Goal: Task Accomplishment & Management: Use online tool/utility

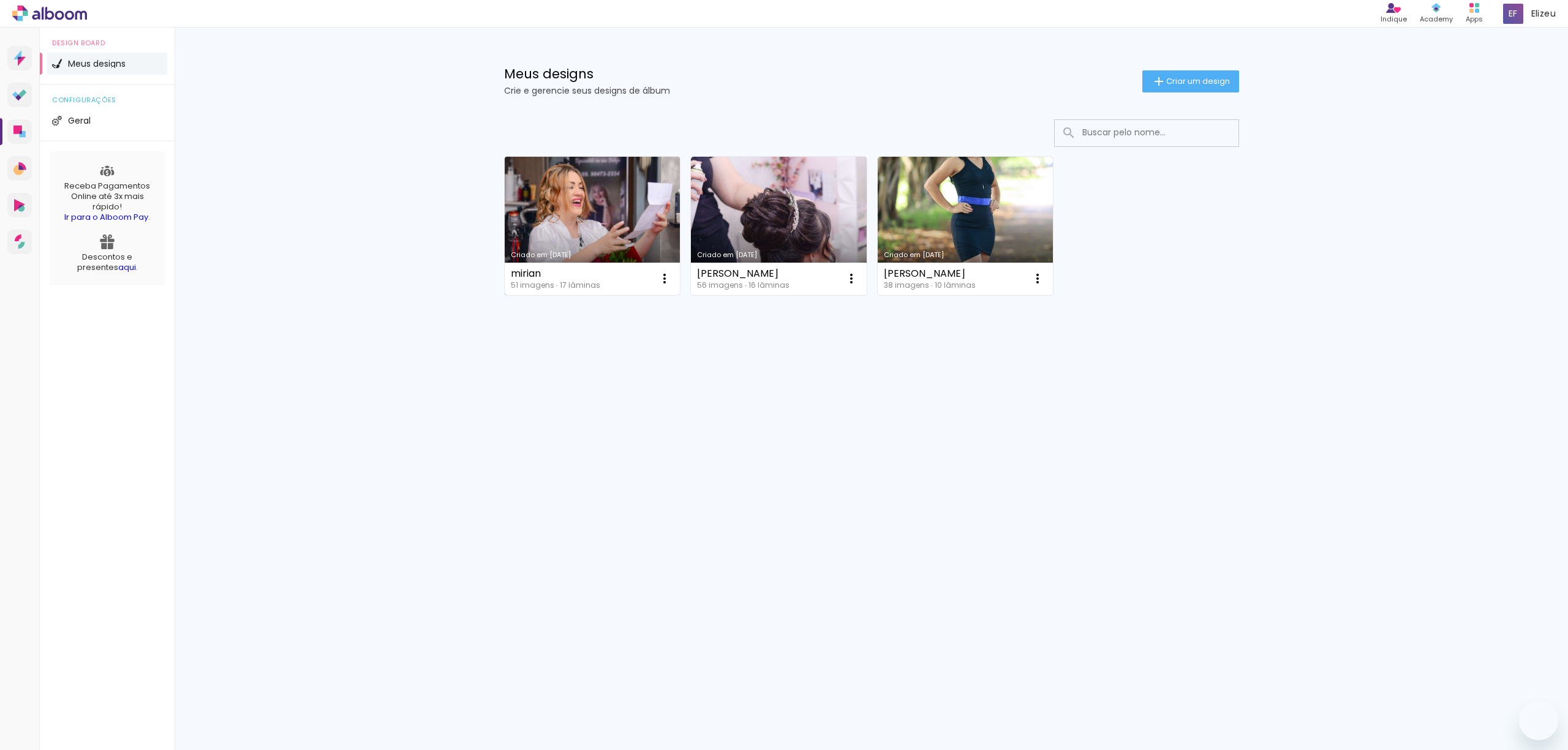
click at [609, 221] on link "Criado em [DATE]" at bounding box center [592, 226] width 176 height 138
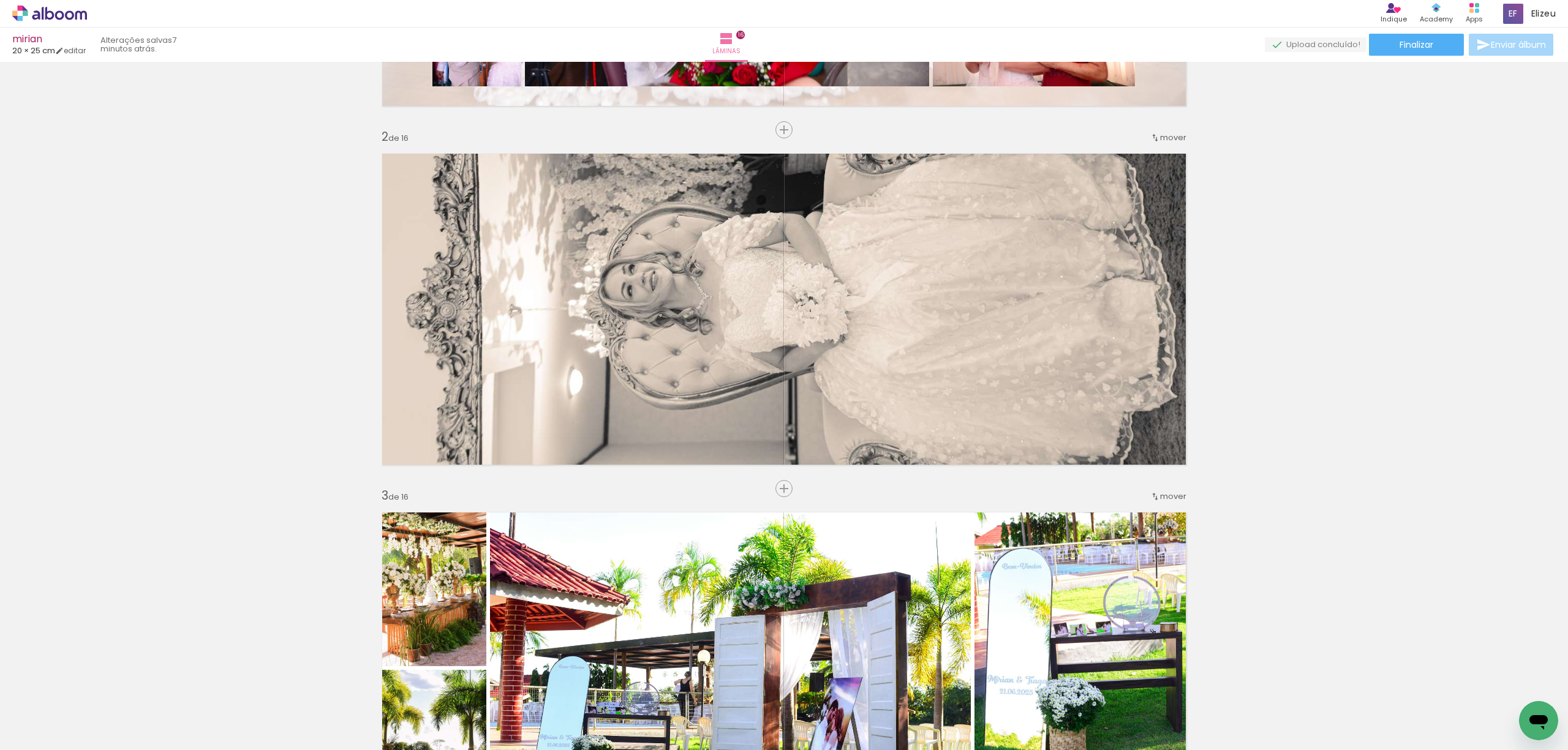
scroll to position [2694, 0]
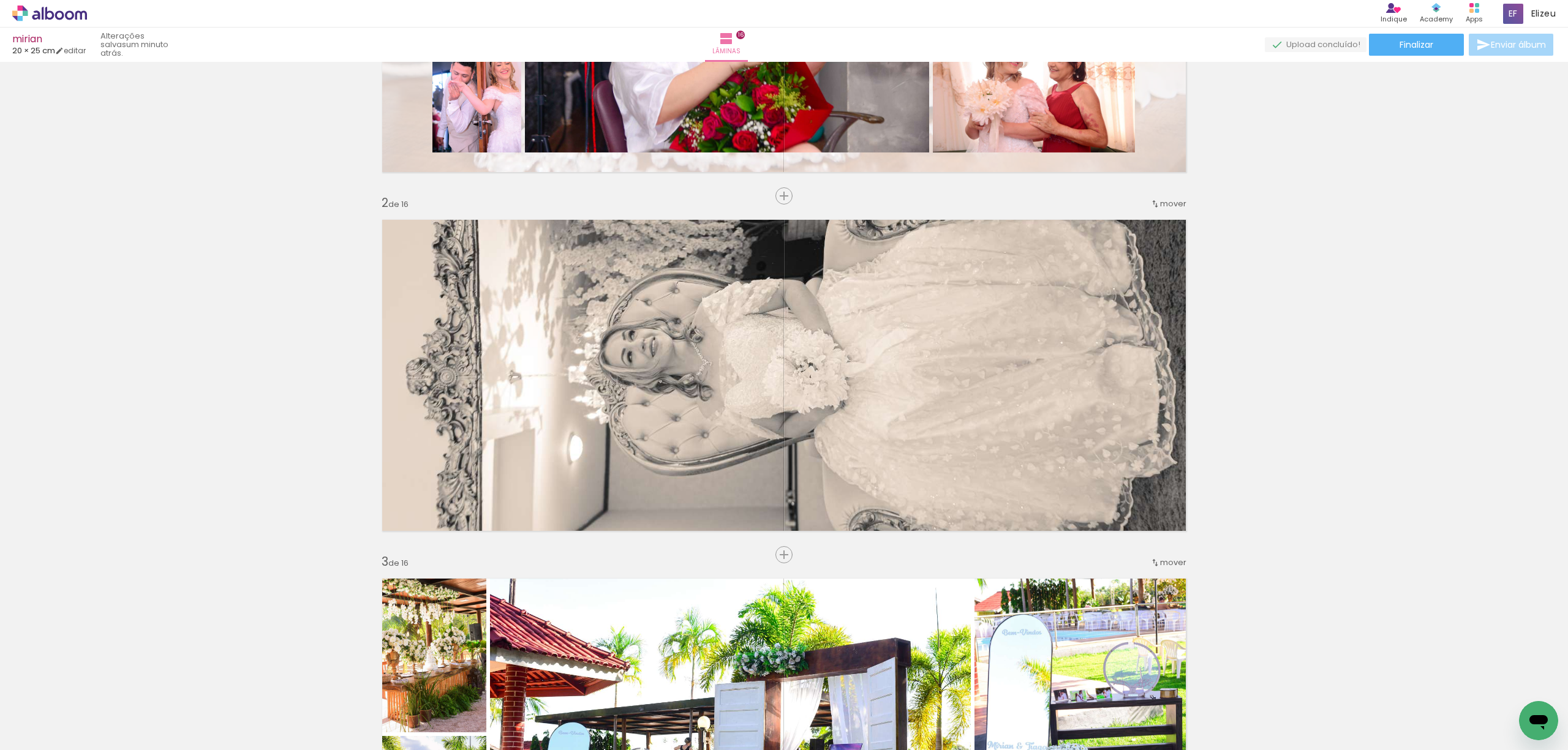
scroll to position [735, 0]
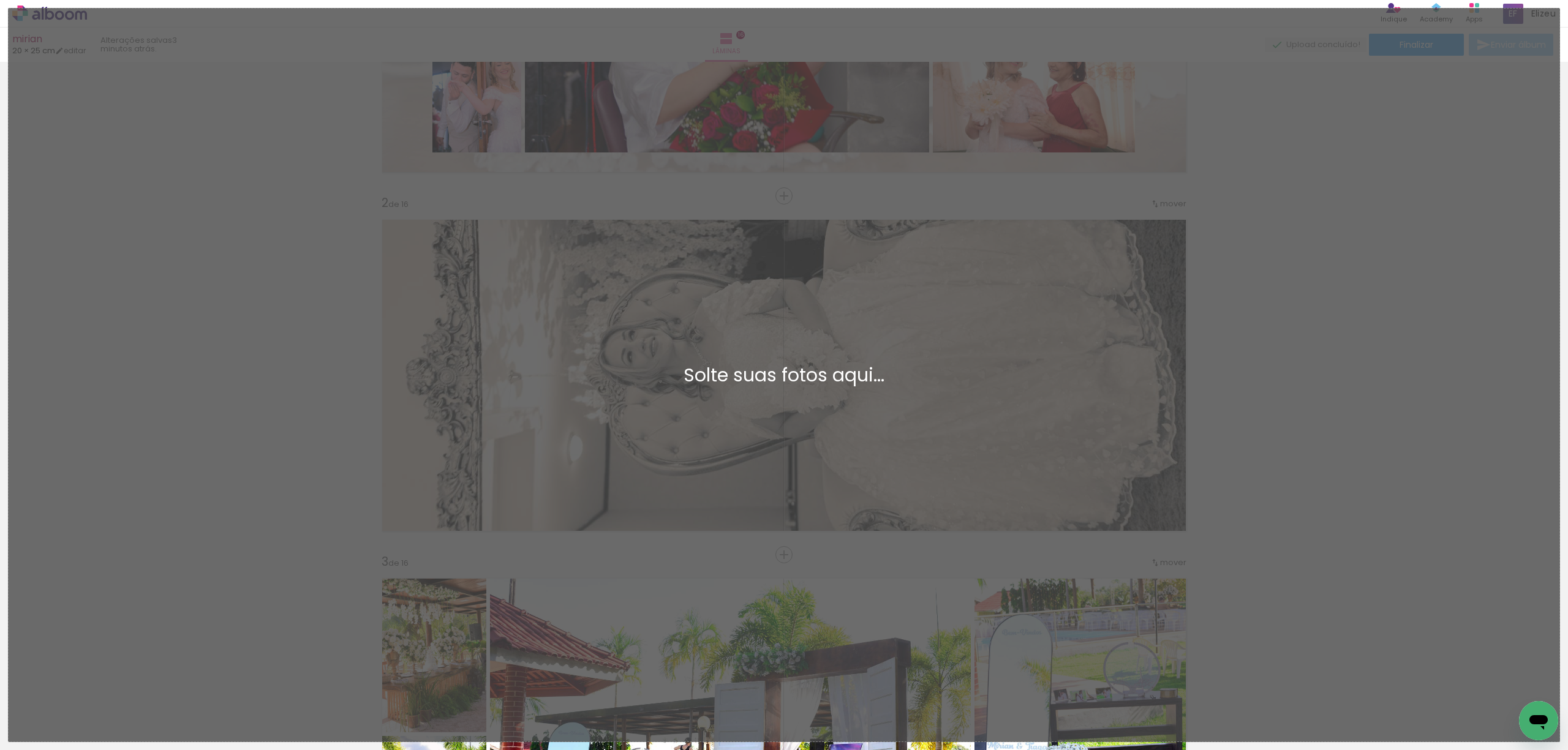
scroll to position [735, 0]
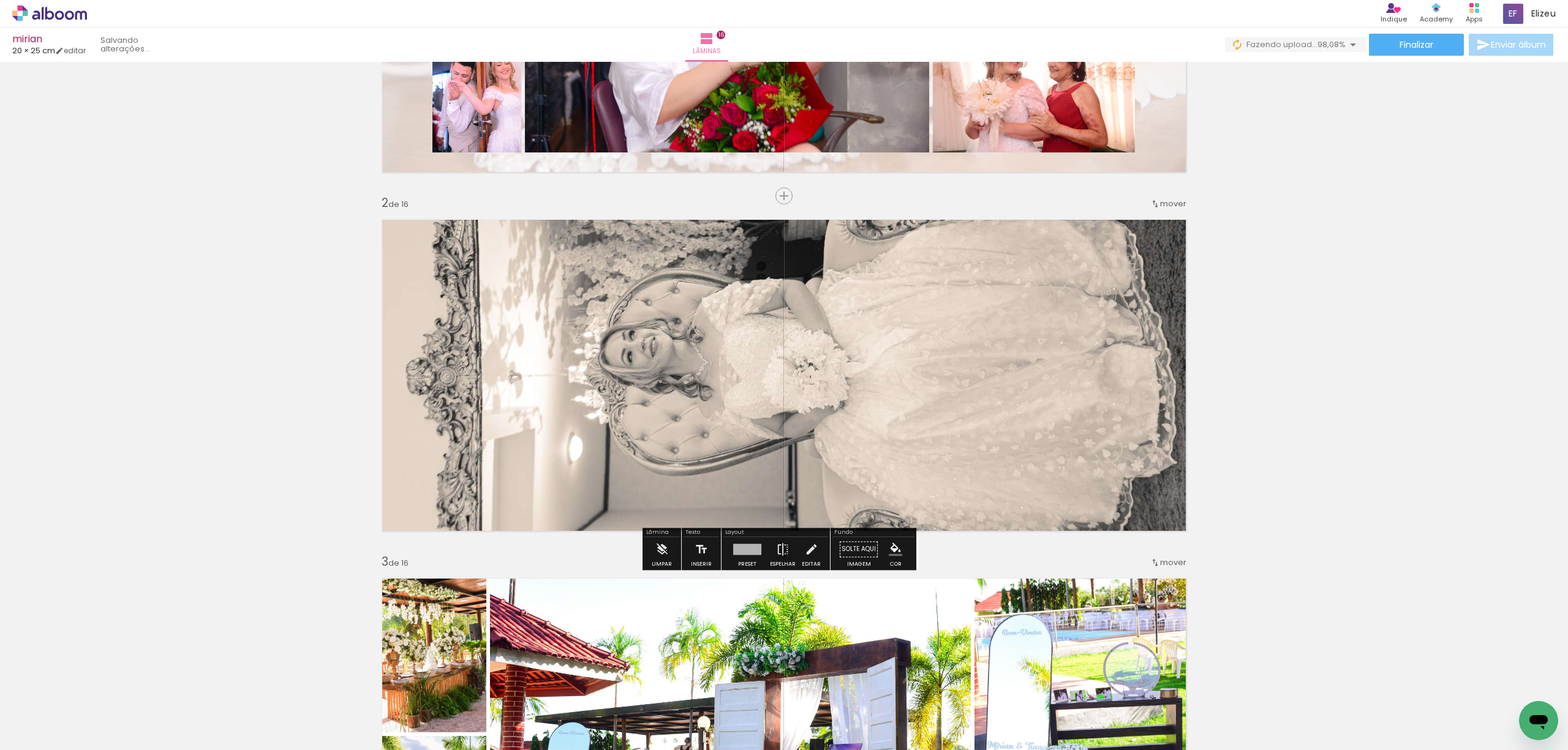
click at [741, 551] on div at bounding box center [746, 549] width 28 height 11
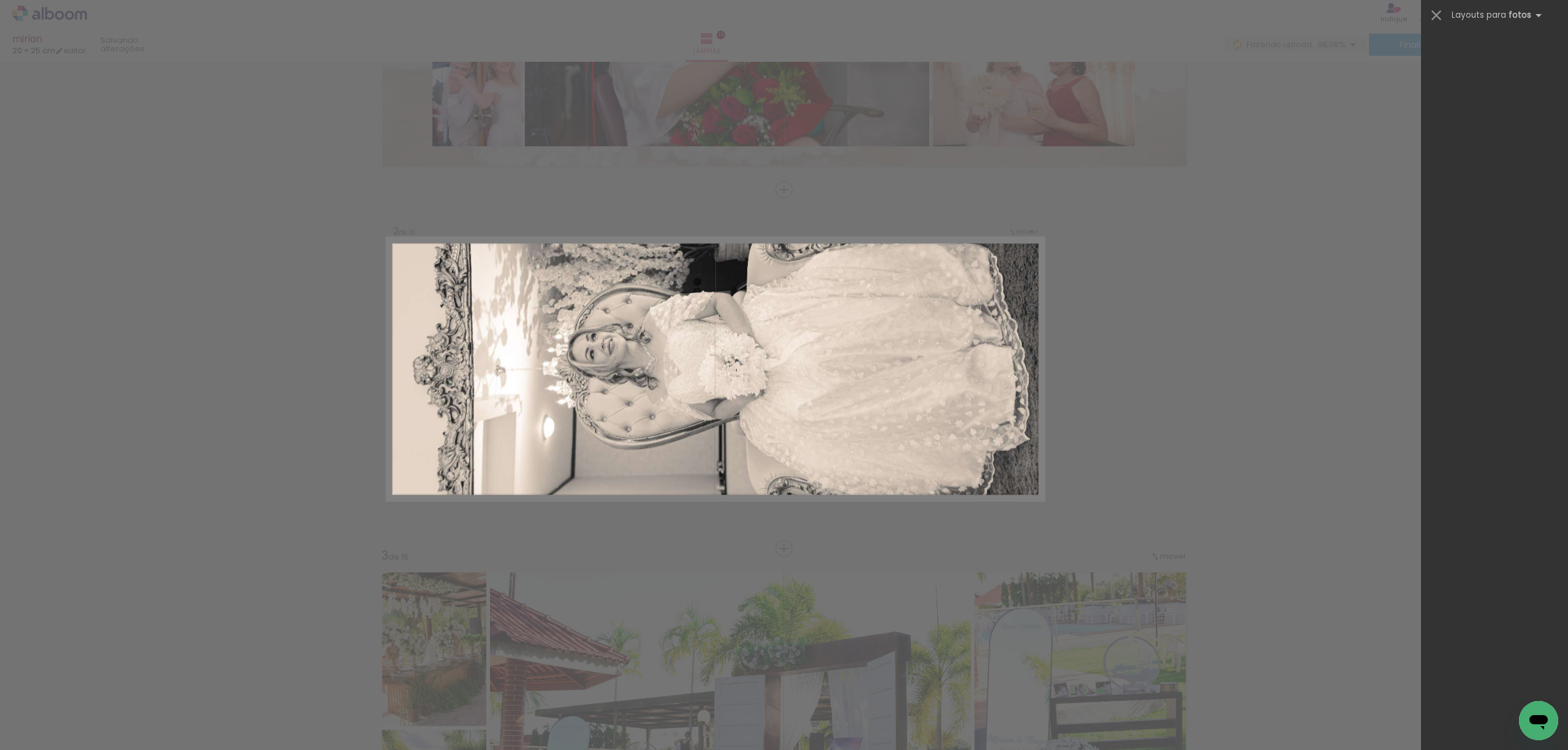
scroll to position [252, 0]
click at [694, 384] on quentale-layouter at bounding box center [715, 369] width 656 height 263
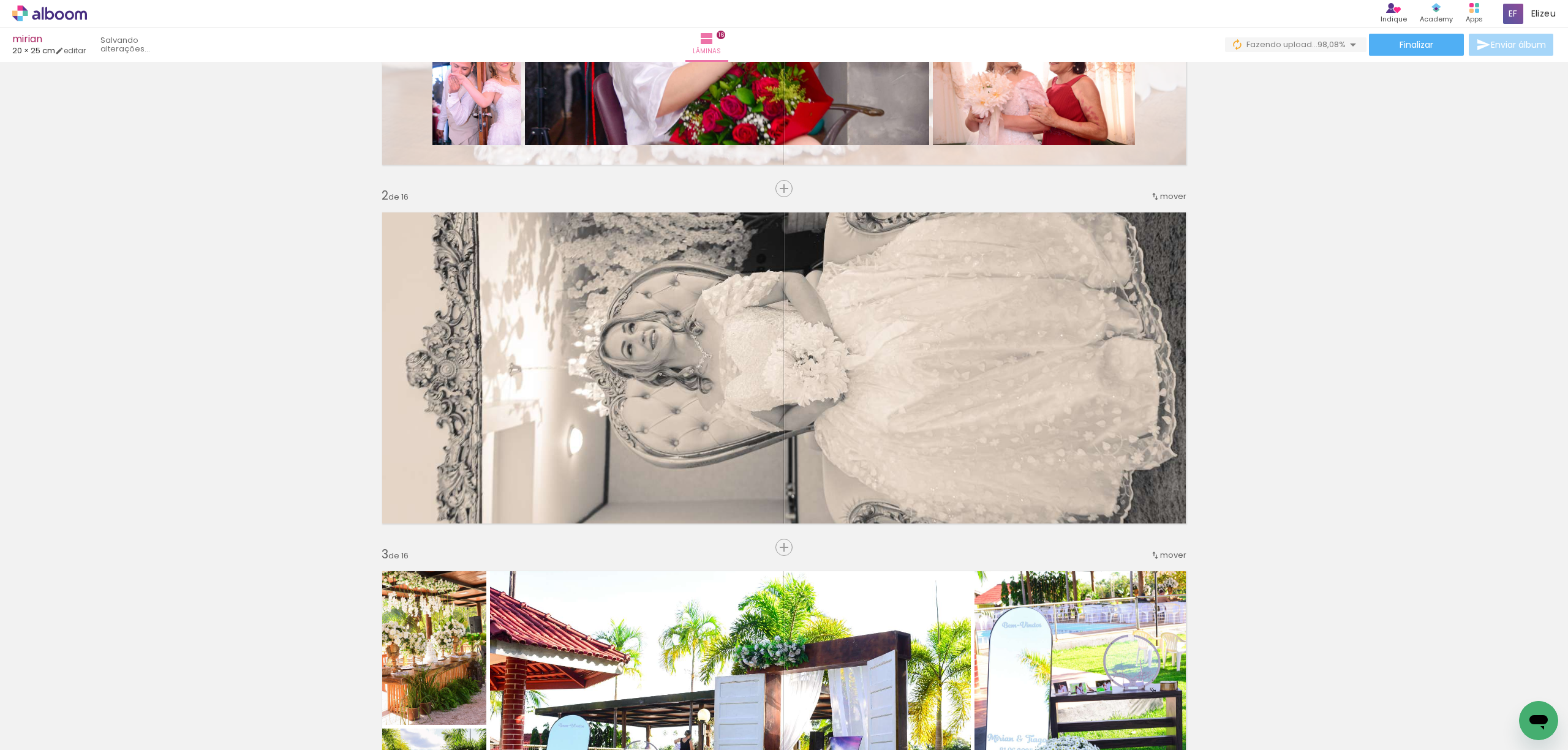
scroll to position [0, 2068]
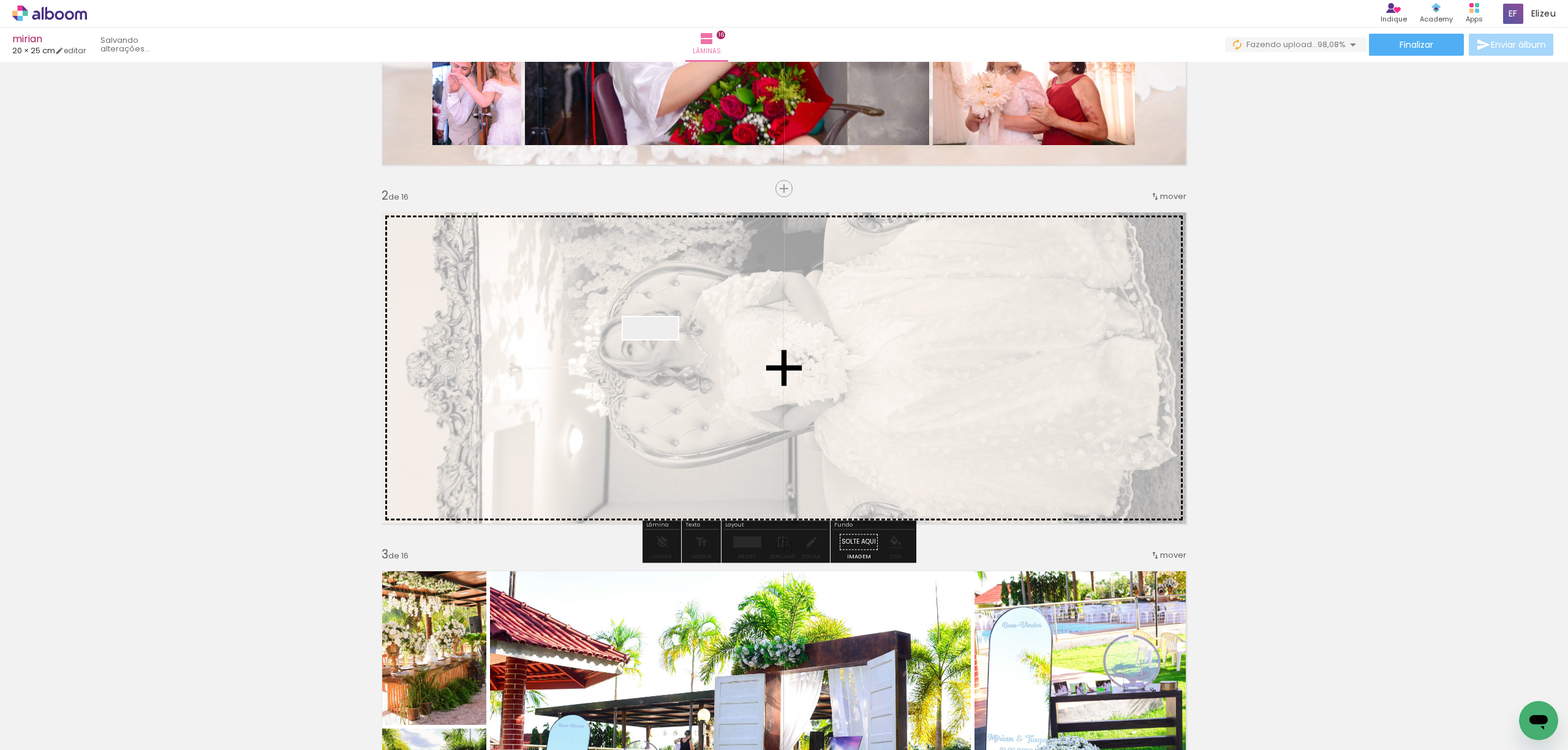
drag, startPoint x: 1558, startPoint y: 708, endPoint x: 659, endPoint y: 354, distance: 966.2
click at [659, 354] on quentale-workspace at bounding box center [784, 375] width 1568 height 750
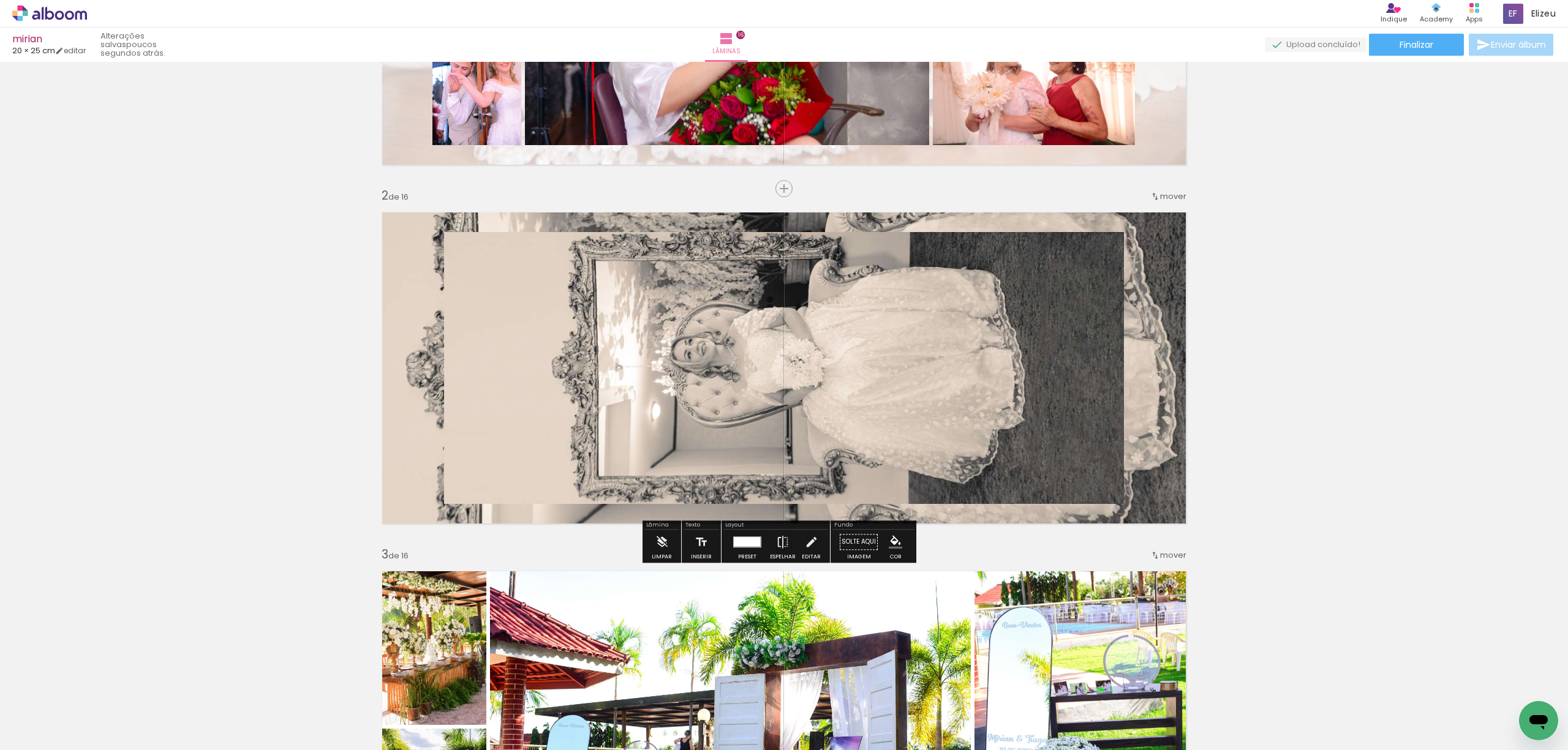
click at [1139, 309] on quentale-layouter at bounding box center [784, 368] width 820 height 329
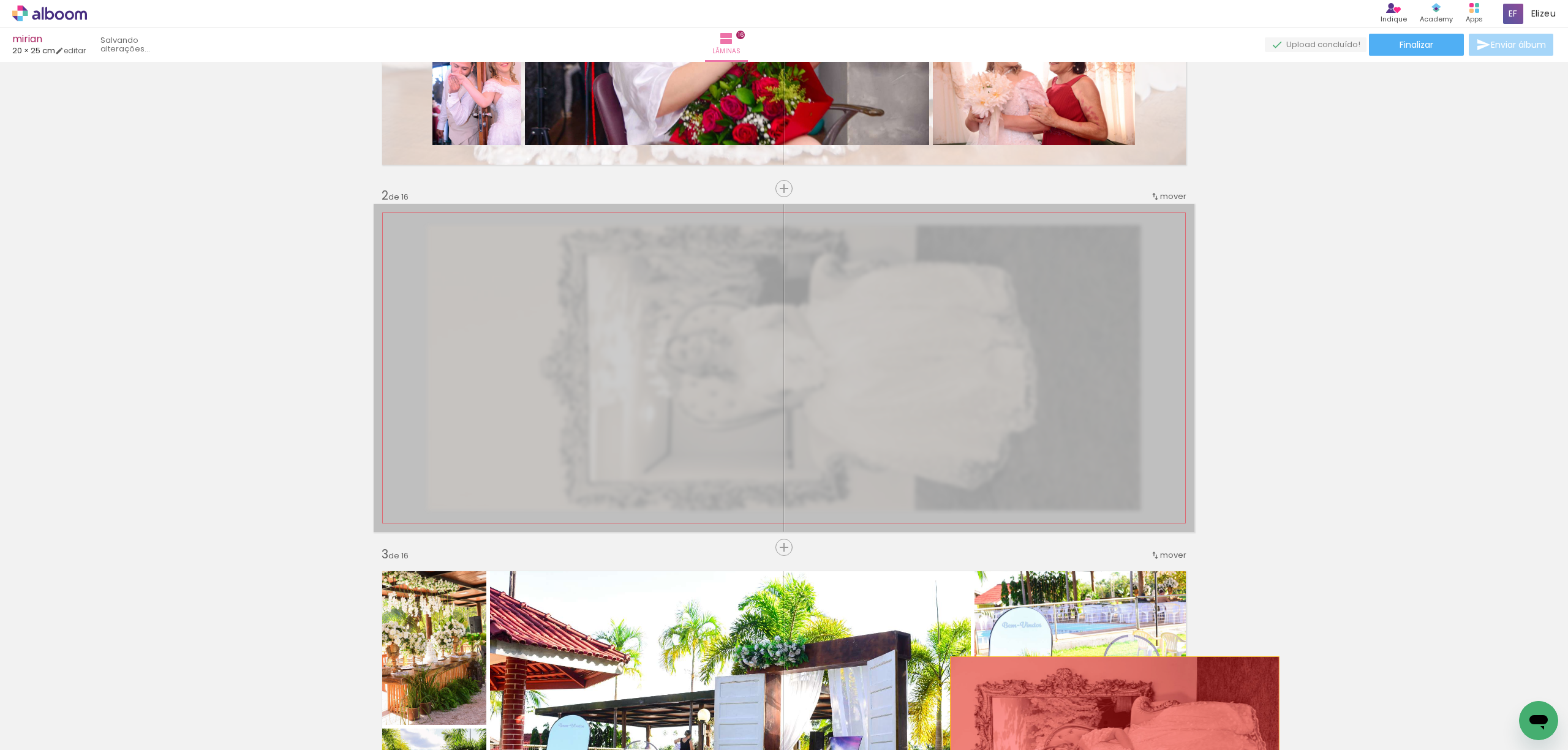
drag, startPoint x: 1150, startPoint y: 322, endPoint x: 1115, endPoint y: 725, distance: 404.5
click at [1115, 725] on quentale-workspace at bounding box center [784, 375] width 1568 height 750
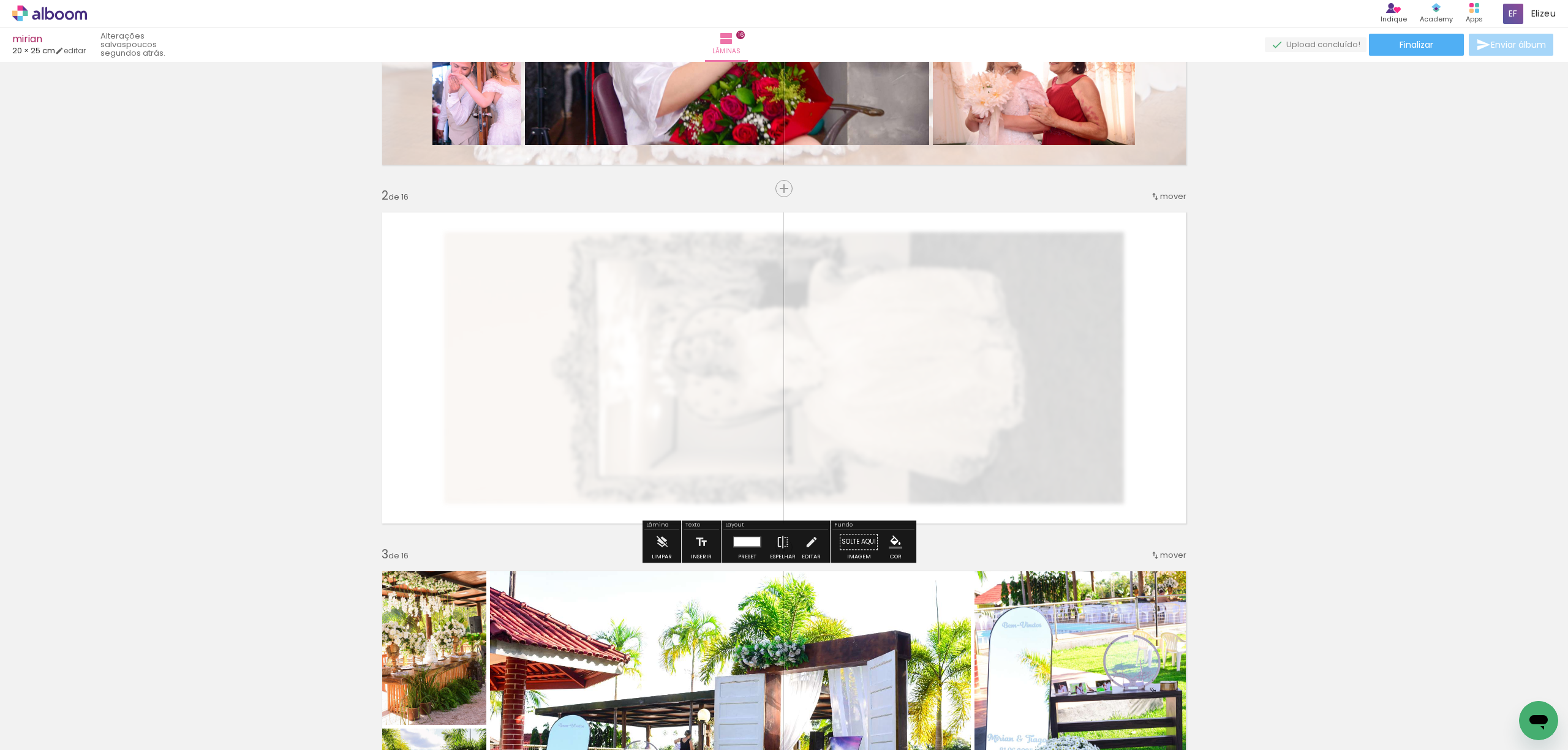
click at [930, 372] on quentale-layouter at bounding box center [784, 368] width 820 height 329
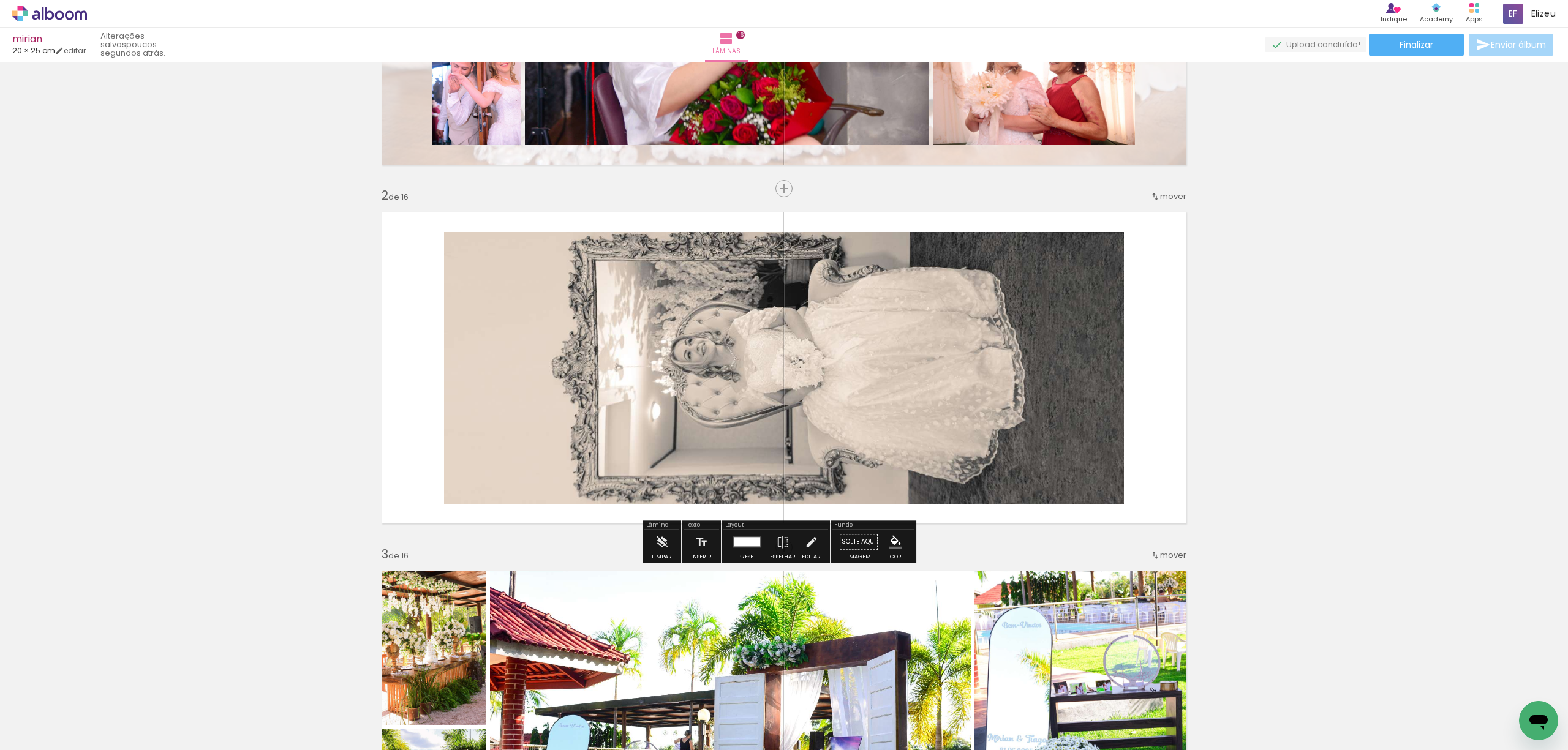
click at [1007, 371] on quentale-photo at bounding box center [784, 368] width 680 height 272
click at [730, 546] on div at bounding box center [747, 542] width 33 height 24
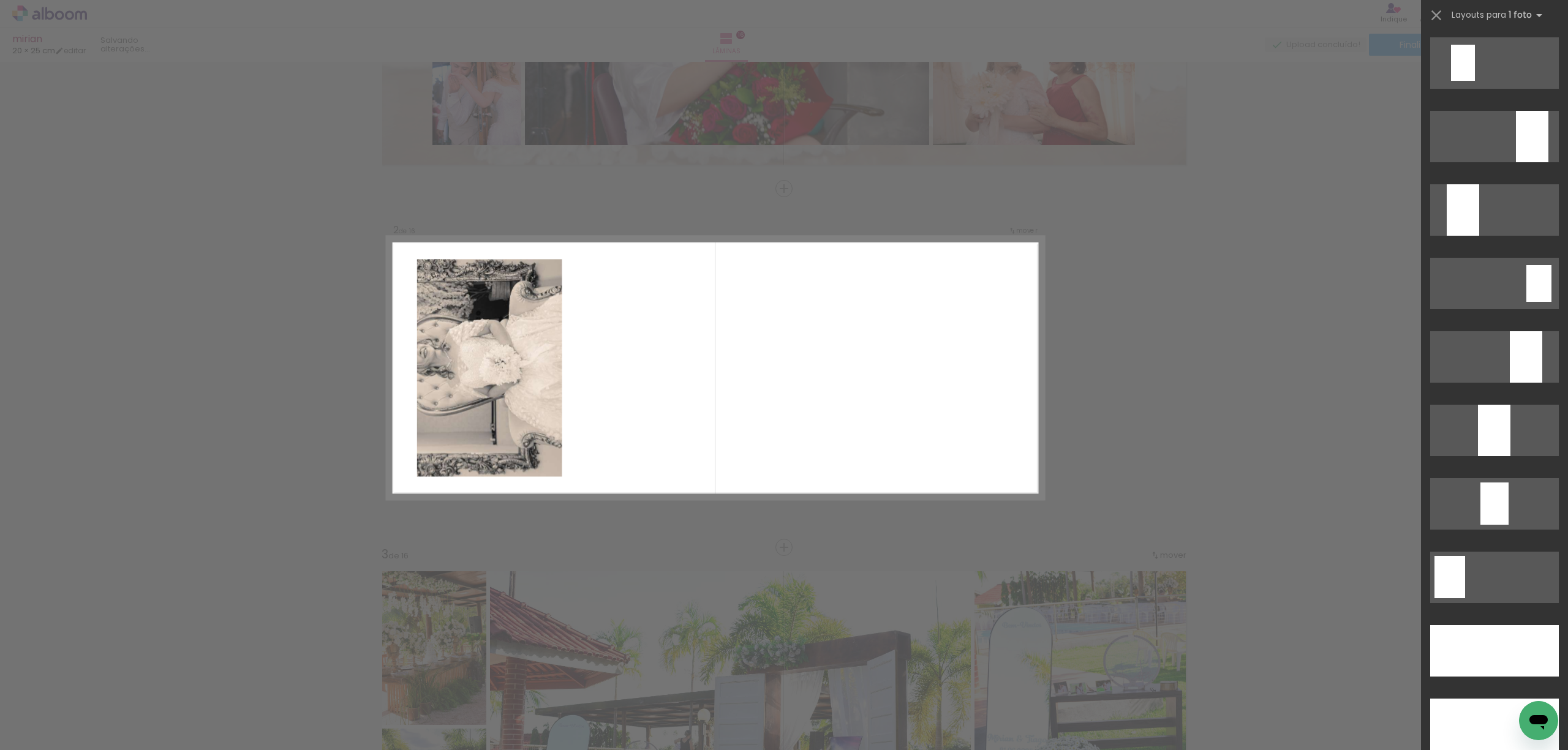
scroll to position [3429, 0]
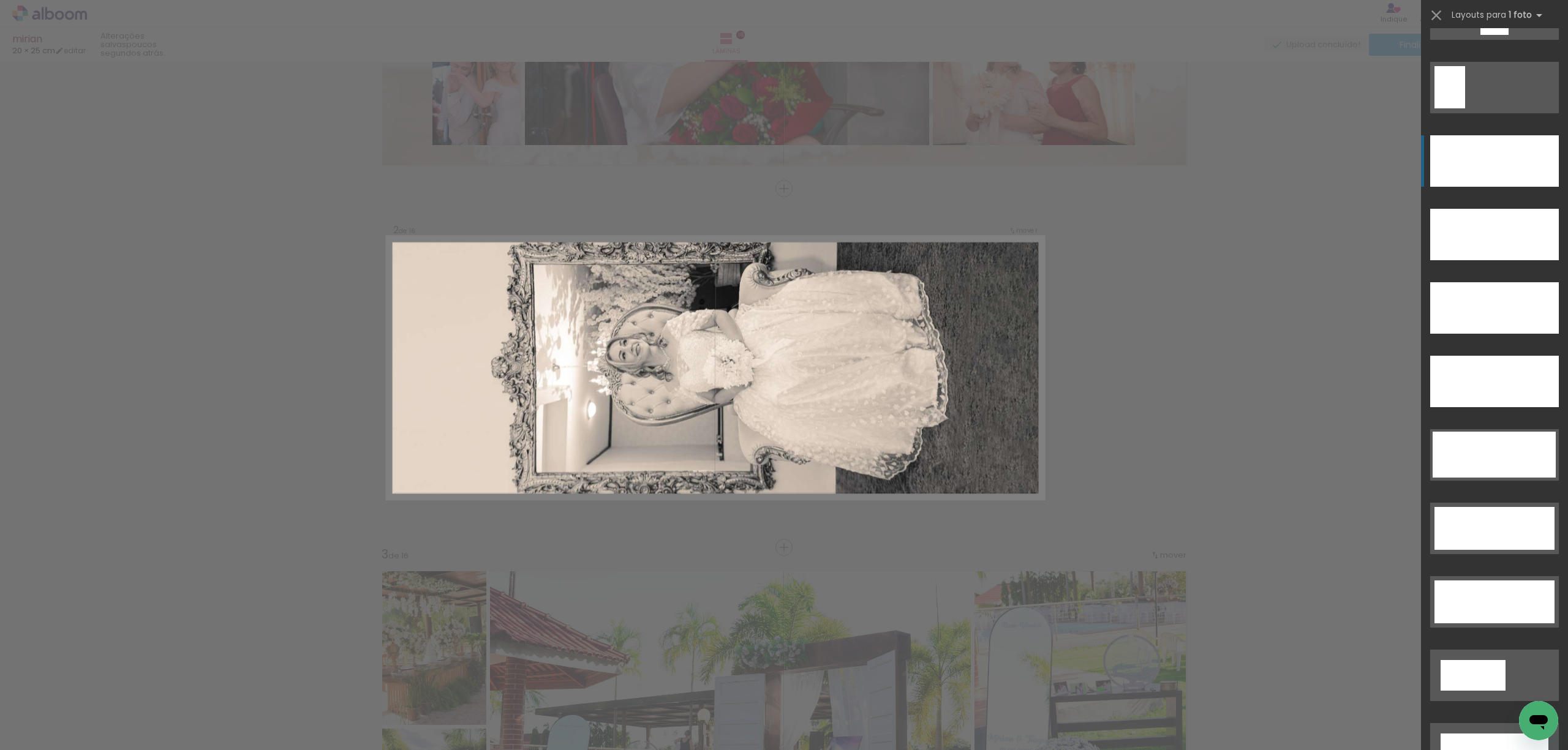
click at [1476, 165] on div at bounding box center [1494, 161] width 128 height 51
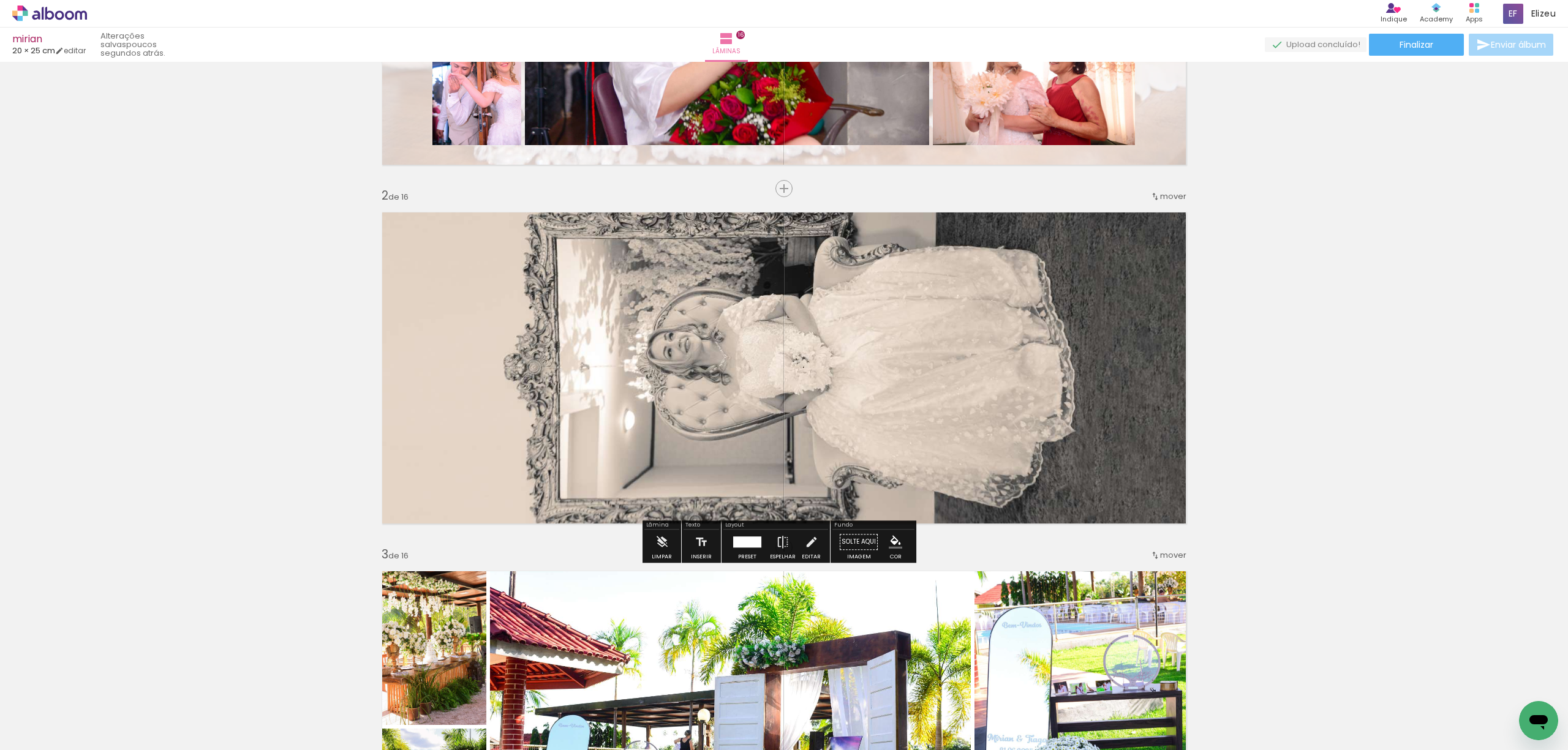
click at [750, 548] on div at bounding box center [747, 542] width 33 height 24
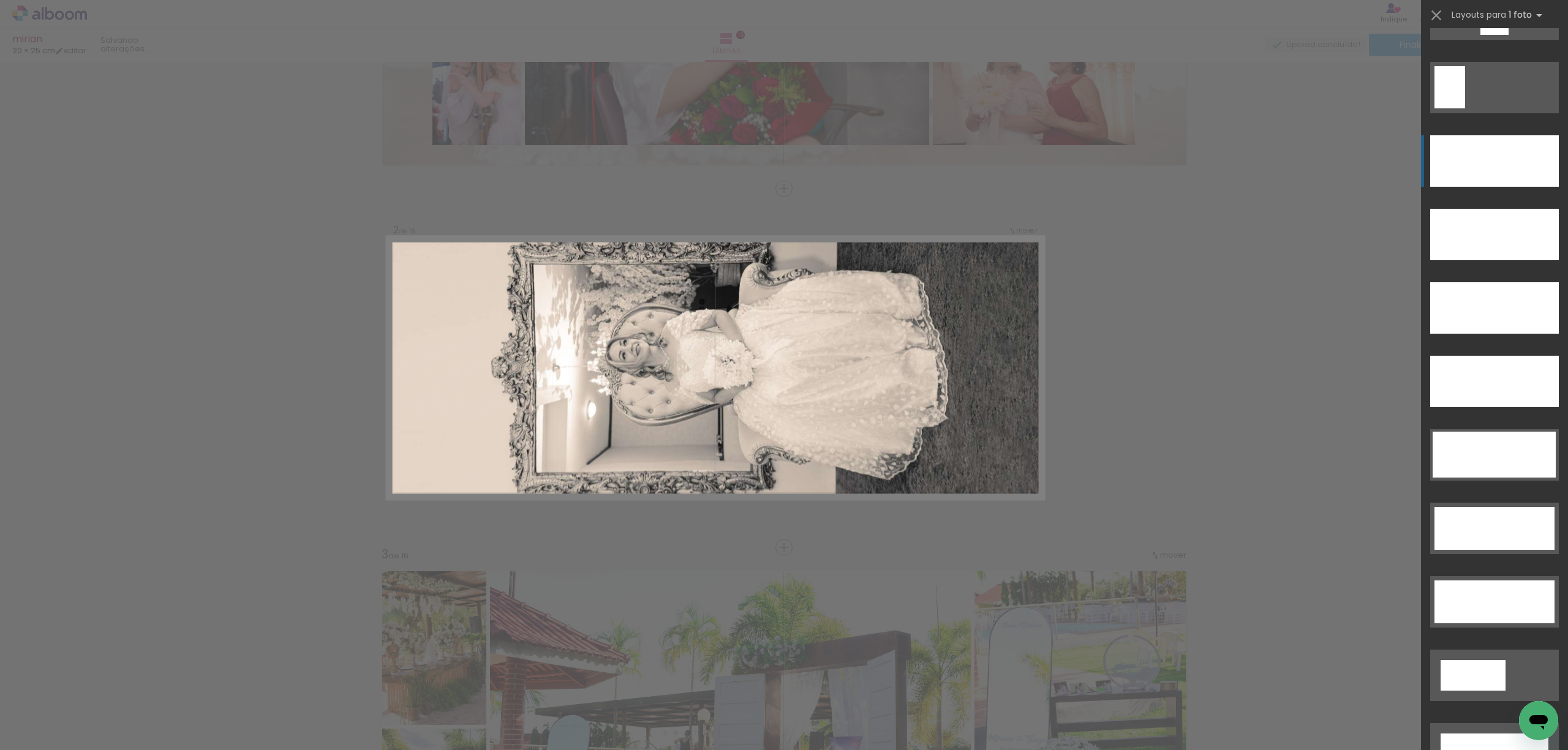
scroll to position [3527, 0]
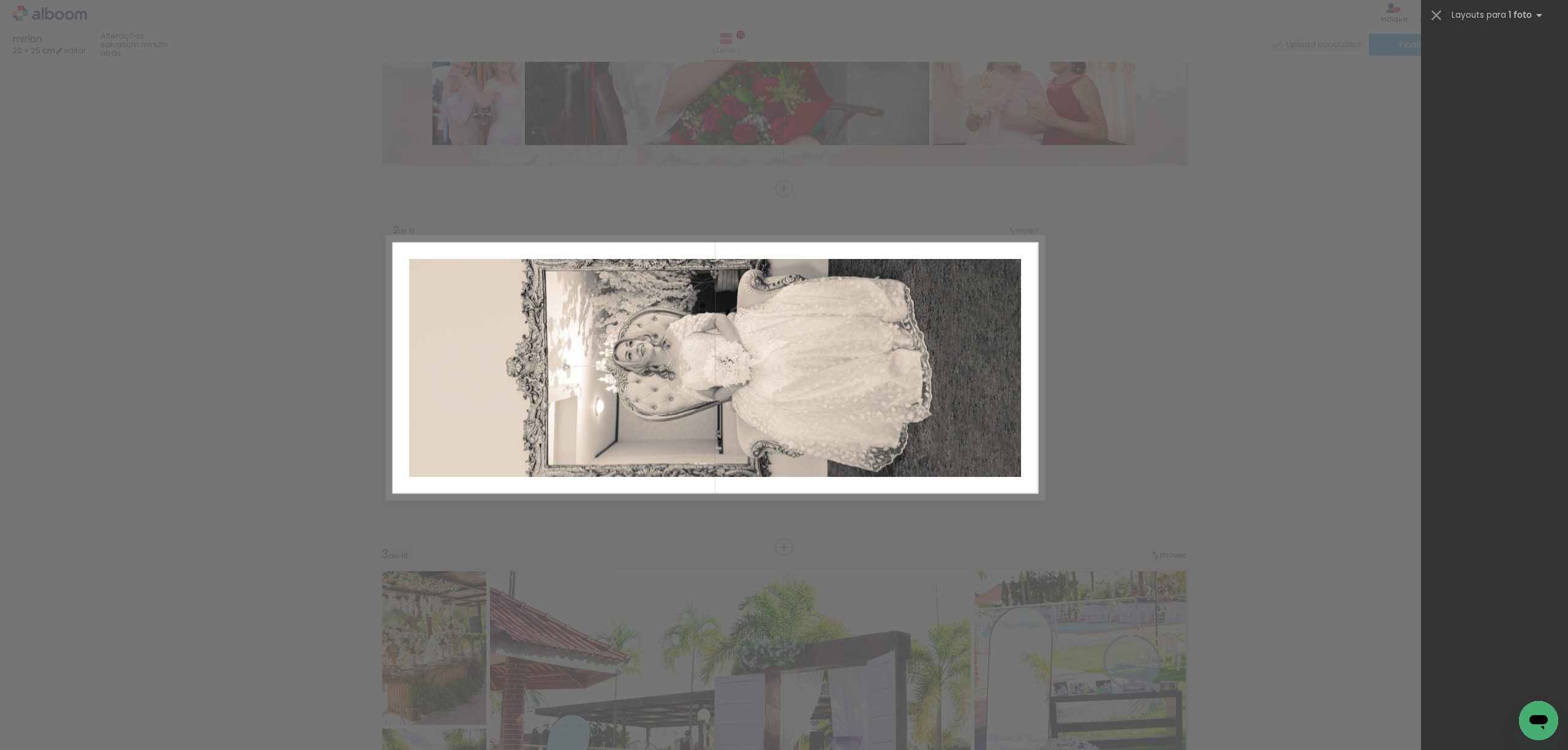
scroll to position [0, 2068]
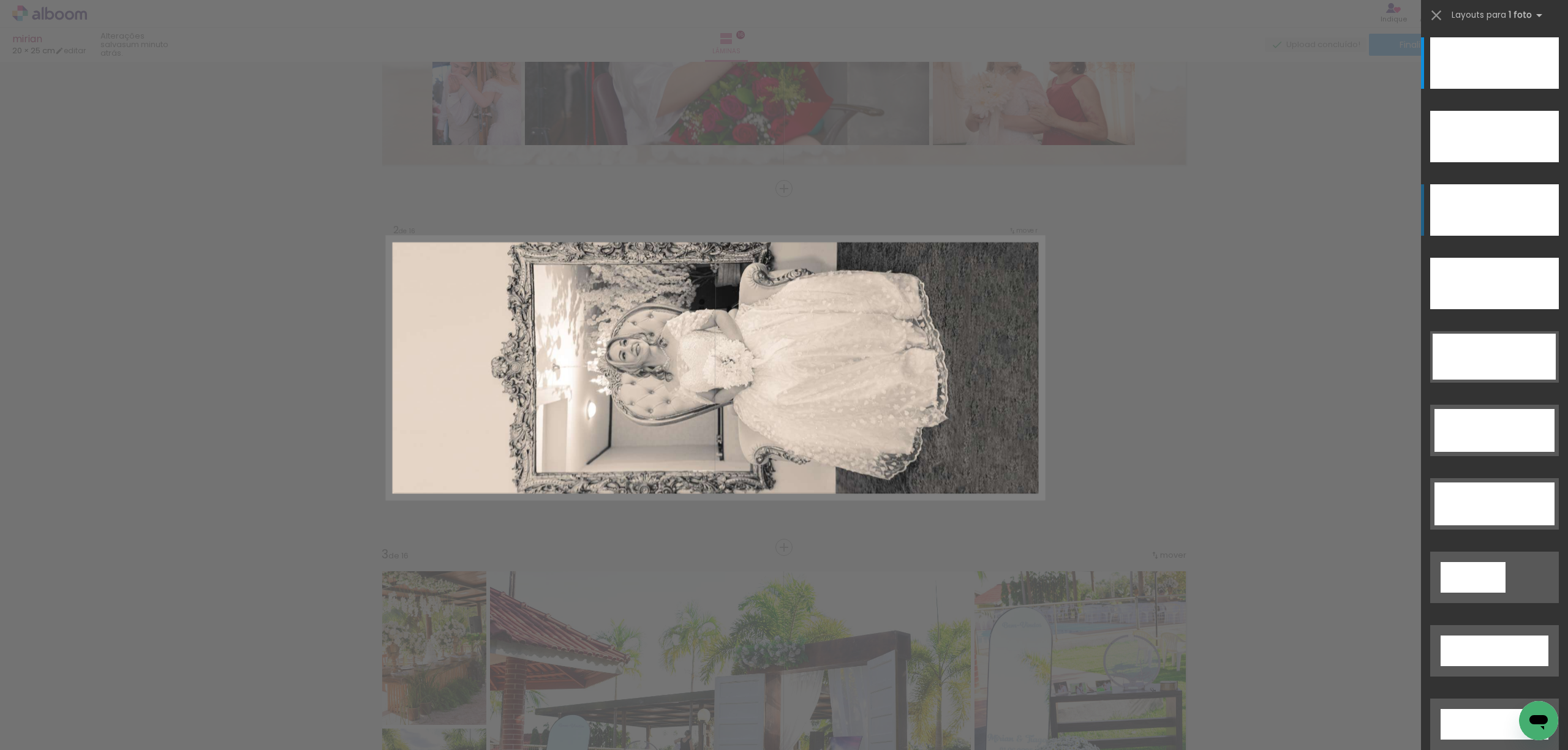
click at [1478, 199] on div at bounding box center [1494, 210] width 128 height 51
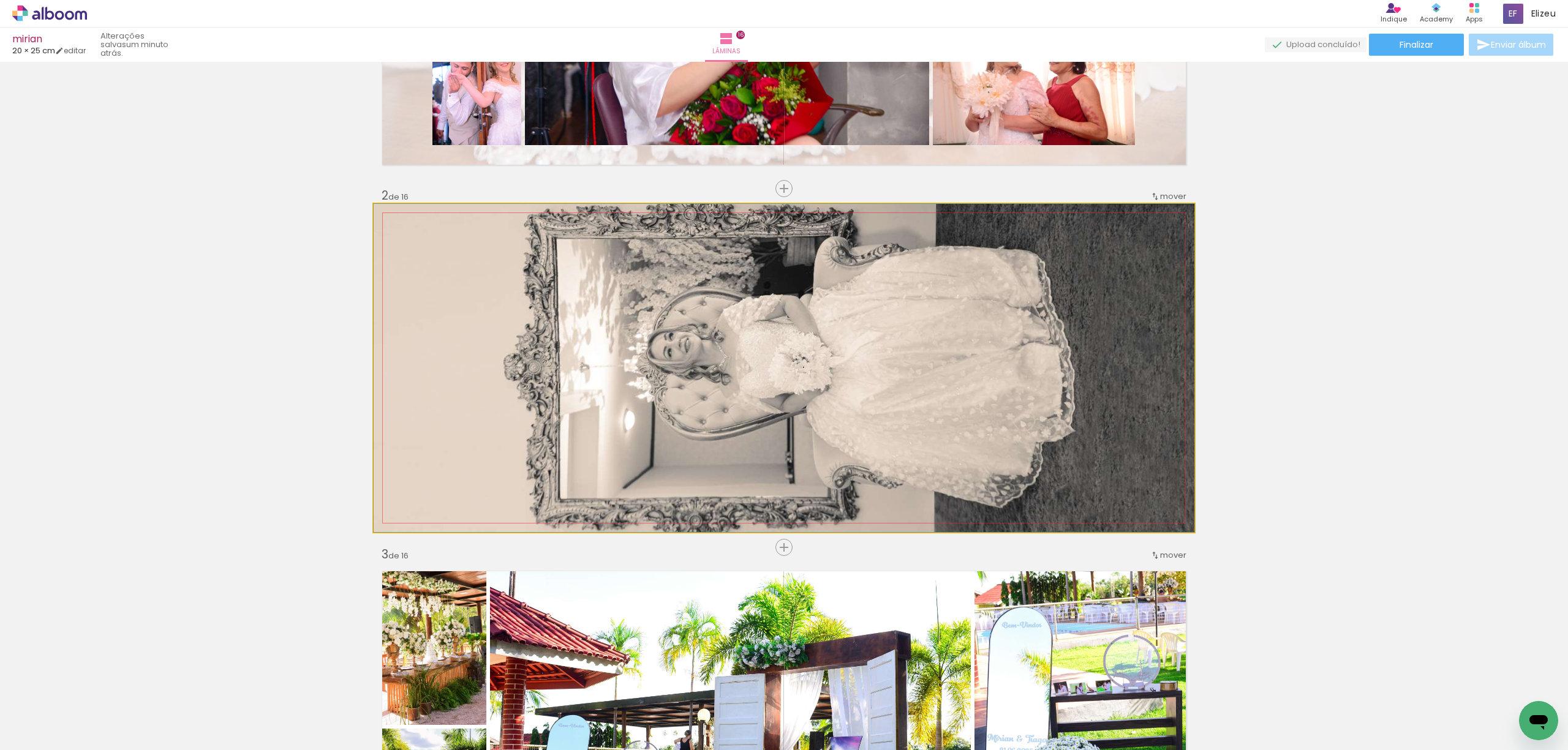
drag, startPoint x: 858, startPoint y: 339, endPoint x: 860, endPoint y: 517, distance: 178.0
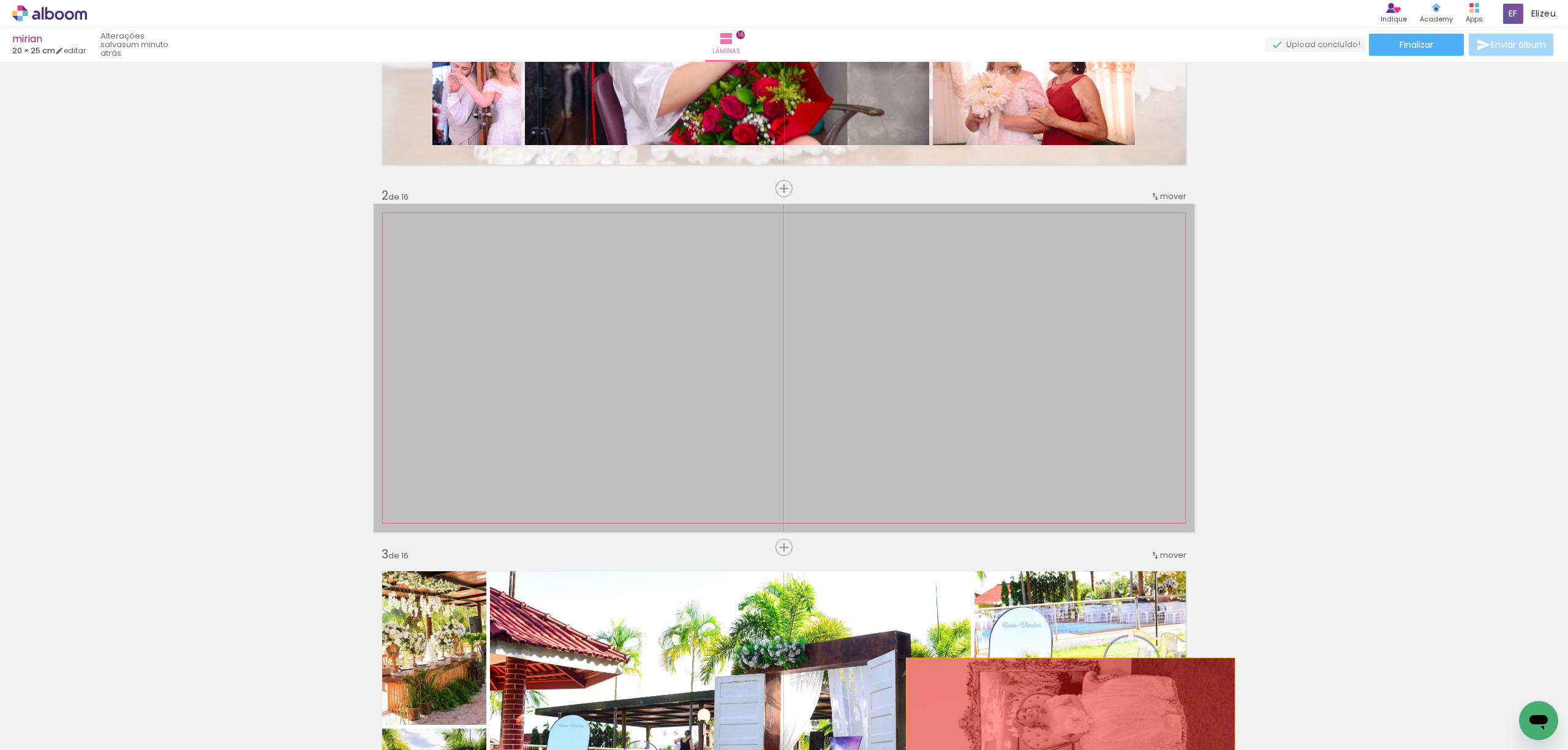
drag, startPoint x: 846, startPoint y: 474, endPoint x: 1064, endPoint y: 724, distance: 331.7
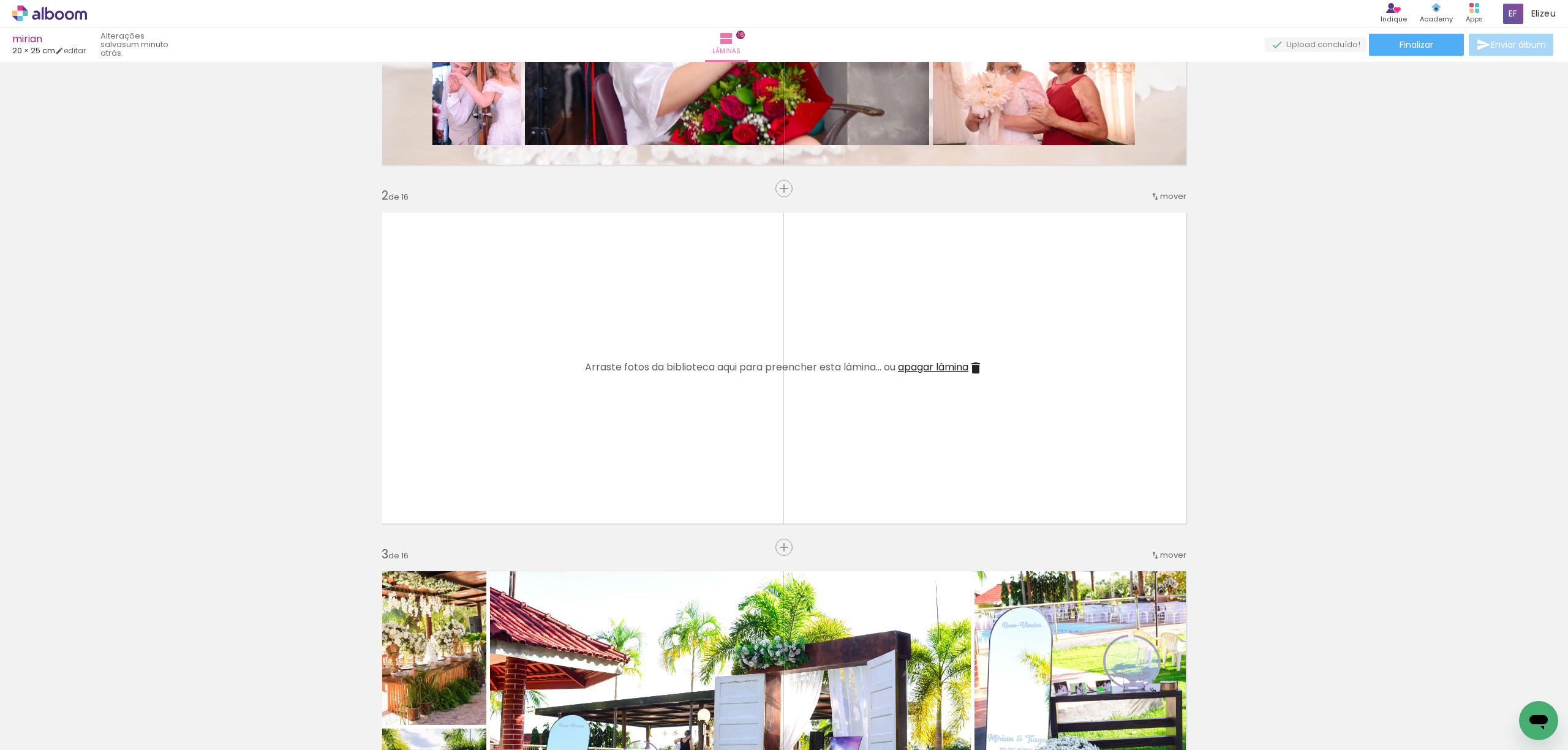
scroll to position [0, 2102]
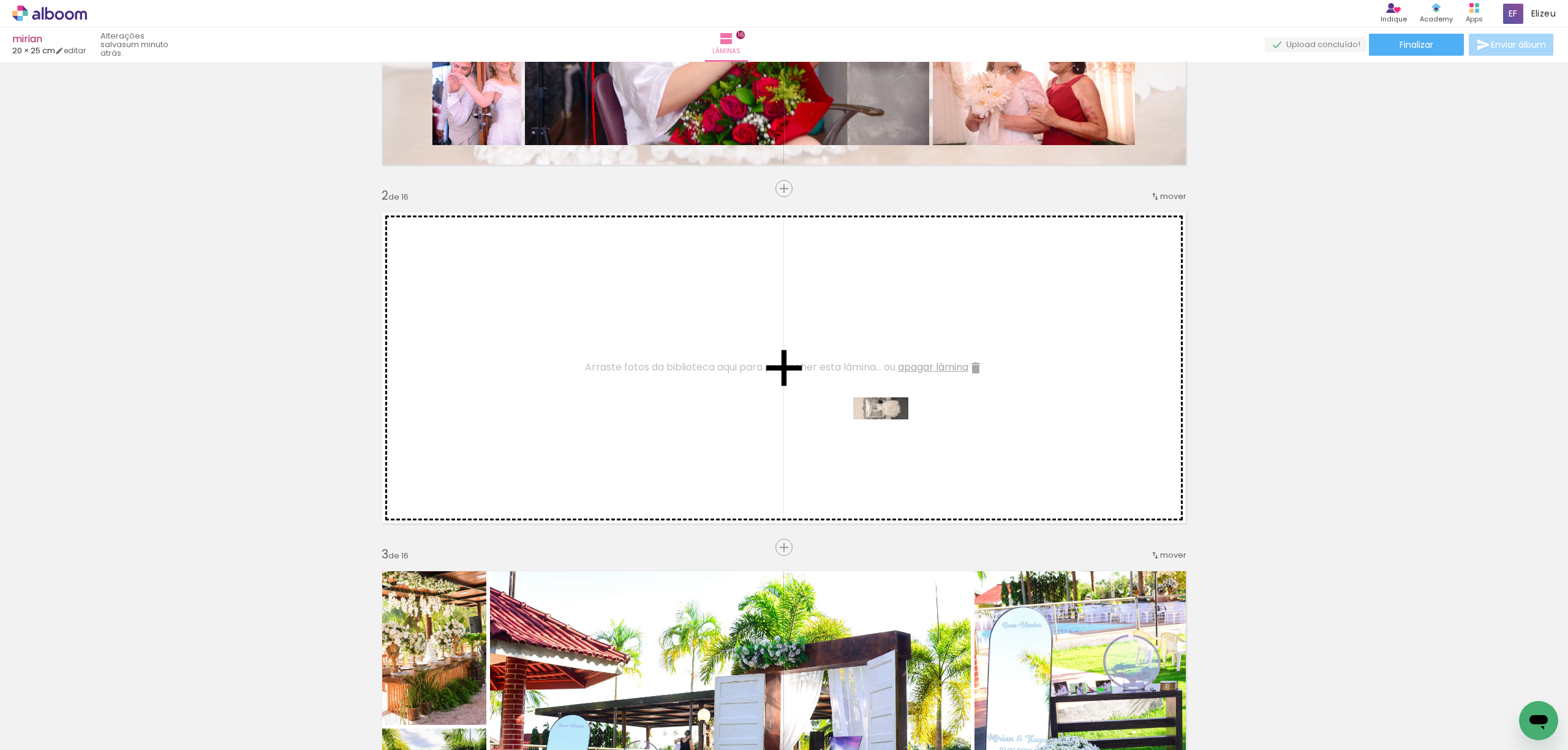
drag, startPoint x: 1507, startPoint y: 717, endPoint x: 890, endPoint y: 434, distance: 678.8
click at [890, 434] on quentale-workspace at bounding box center [784, 375] width 1568 height 750
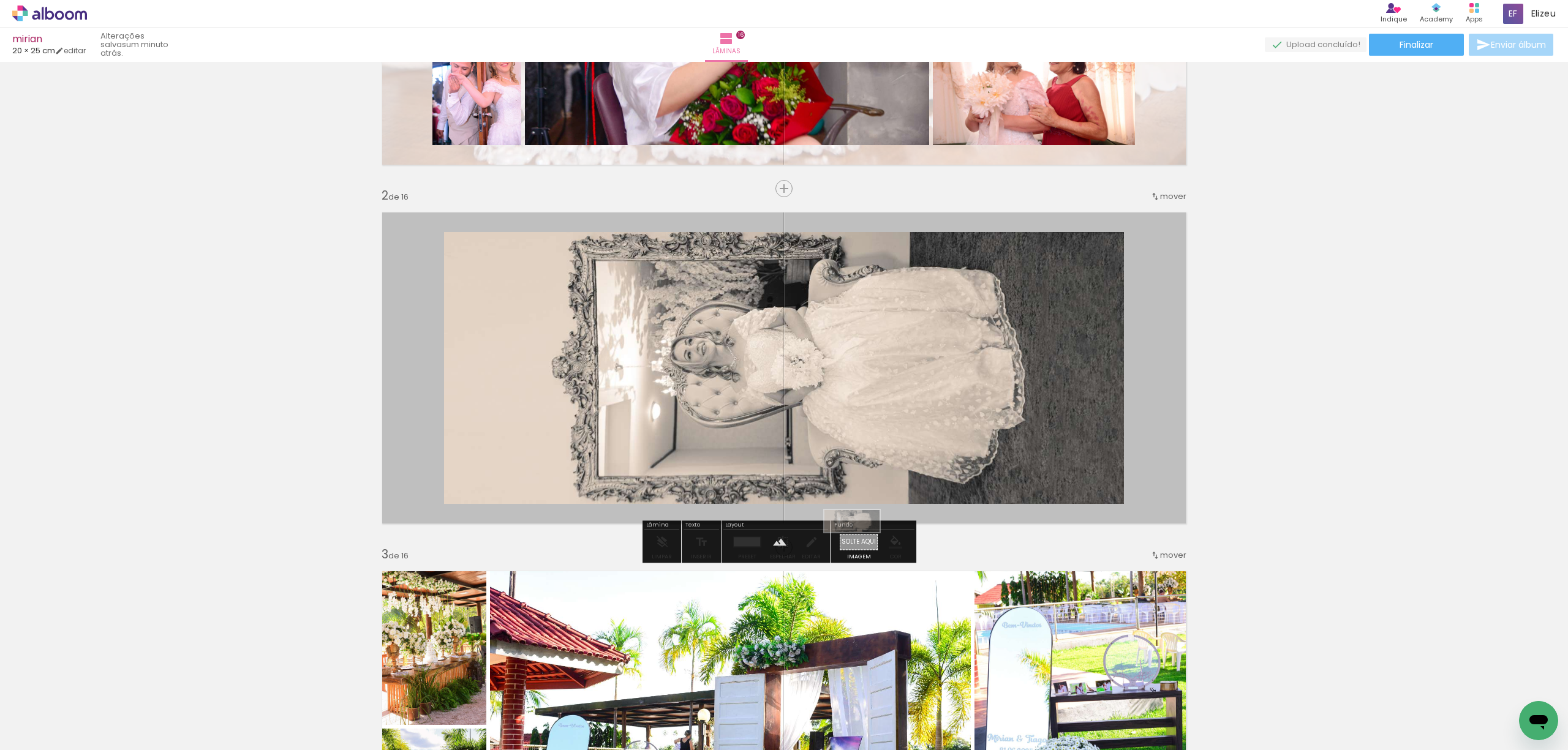
drag, startPoint x: 1507, startPoint y: 714, endPoint x: 860, endPoint y: 549, distance: 667.7
click at [860, 549] on quentale-workspace at bounding box center [784, 375] width 1568 height 750
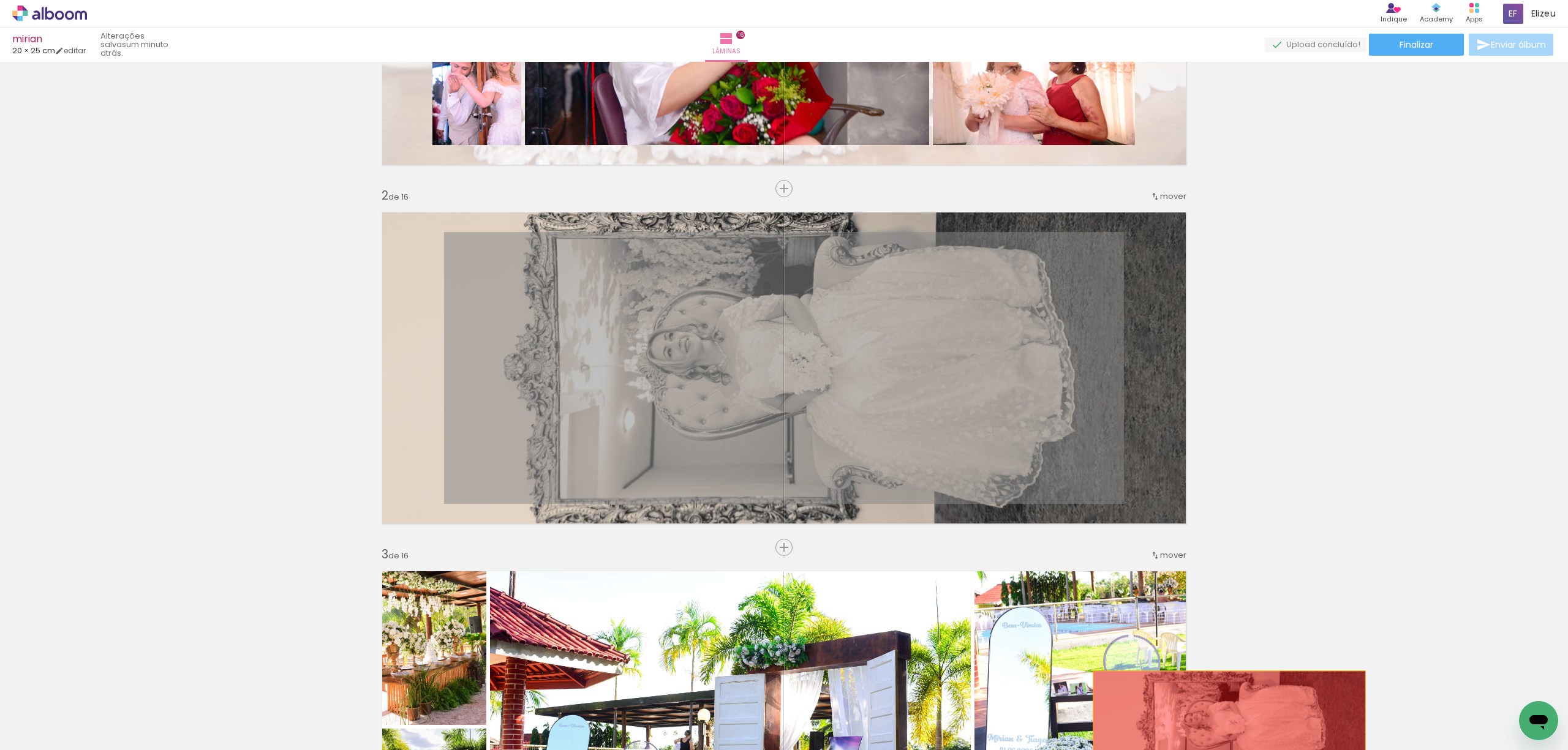
drag, startPoint x: 911, startPoint y: 375, endPoint x: 1223, endPoint y: 726, distance: 469.6
click at [1223, 726] on quentale-workspace at bounding box center [784, 375] width 1568 height 750
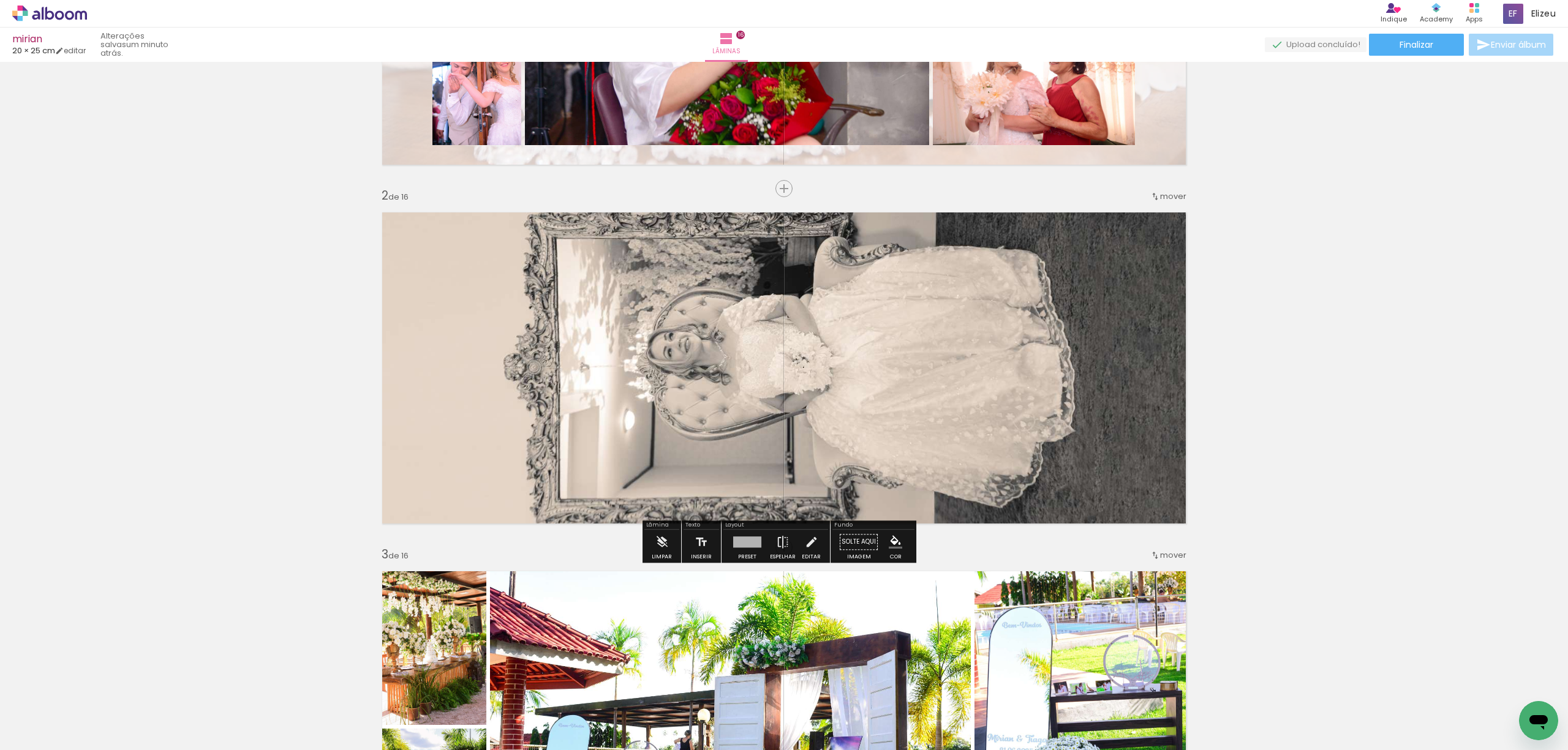
click at [1113, 385] on quentale-layouter at bounding box center [784, 368] width 820 height 329
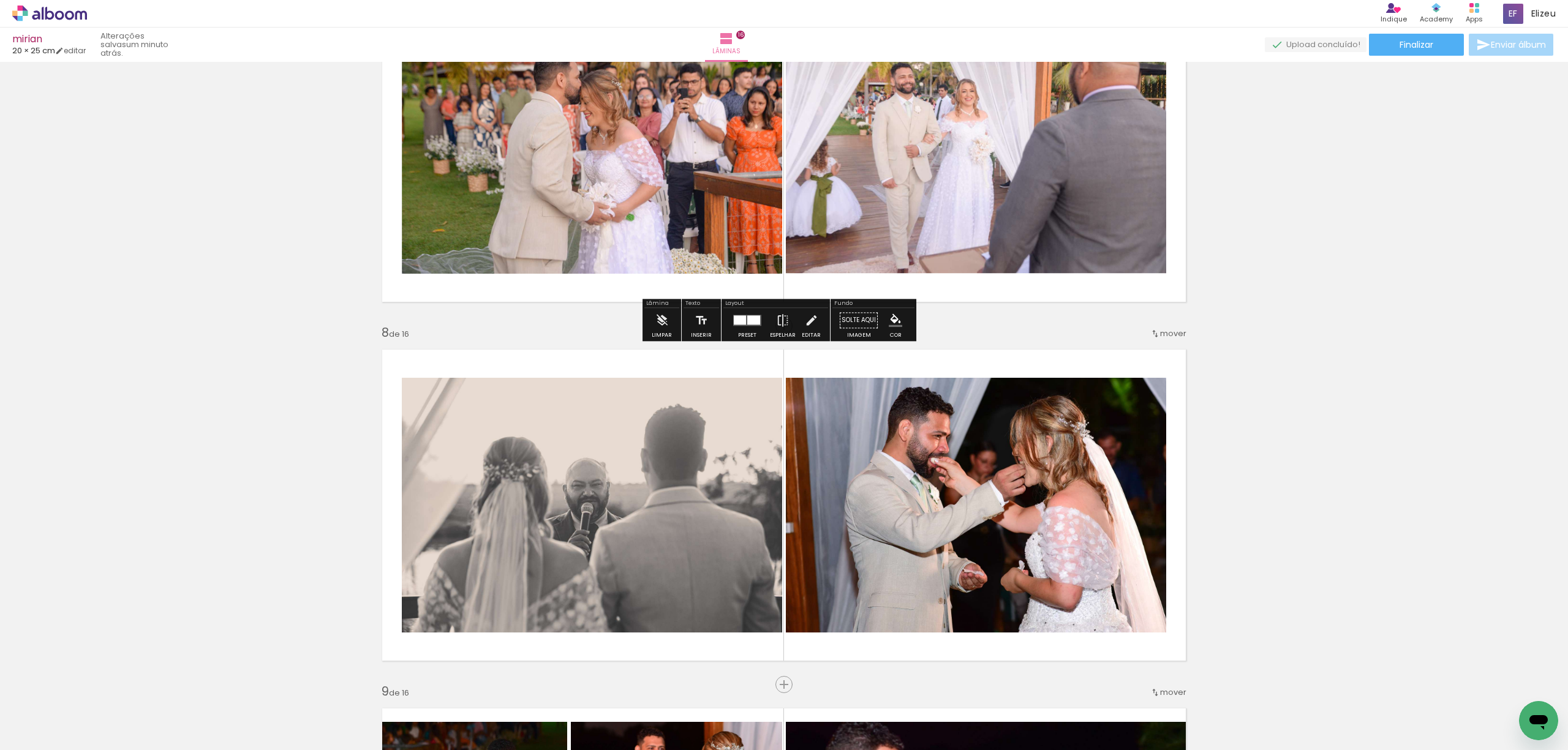
scroll to position [1699, 0]
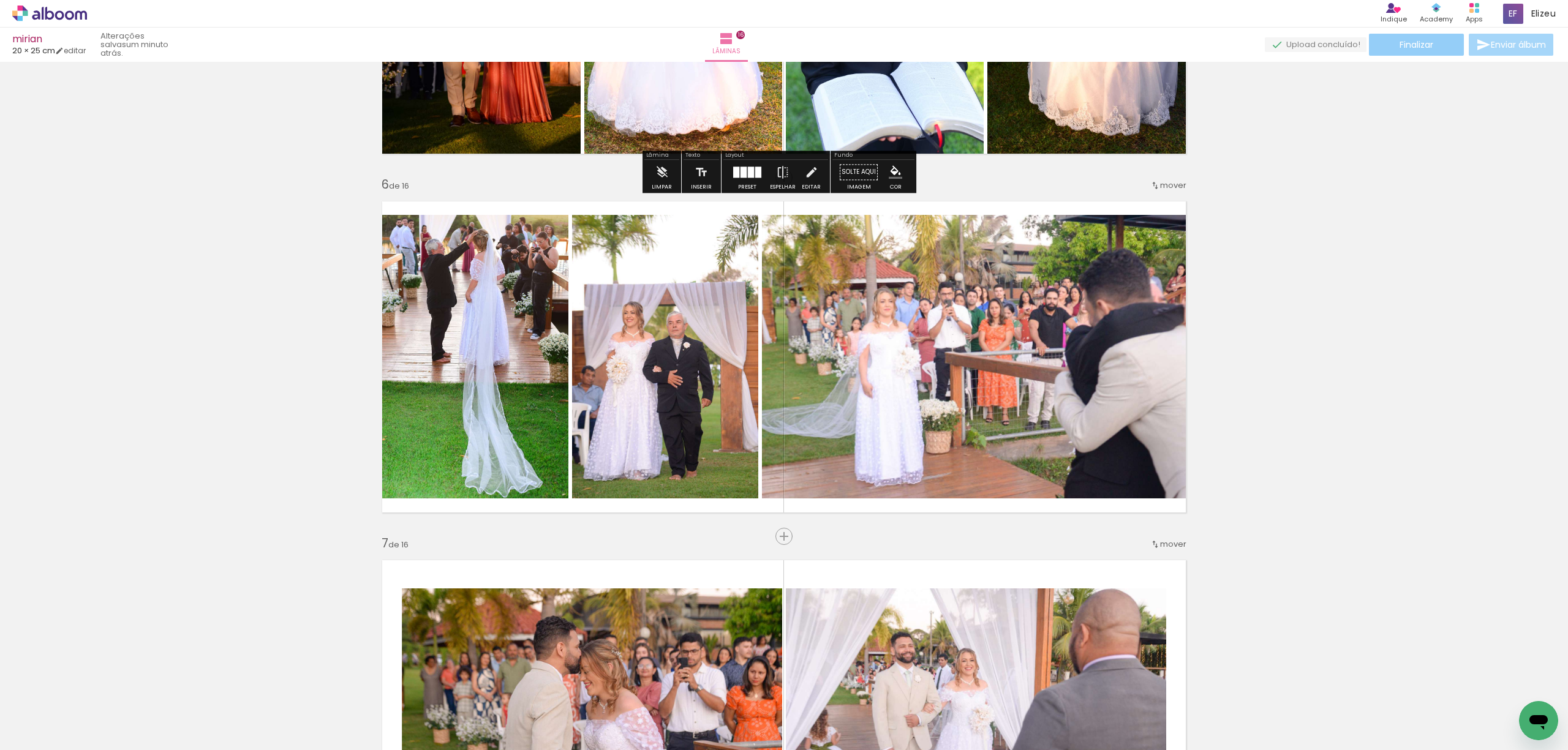
click at [1387, 42] on paper-button "Finalizar" at bounding box center [1416, 45] width 95 height 22
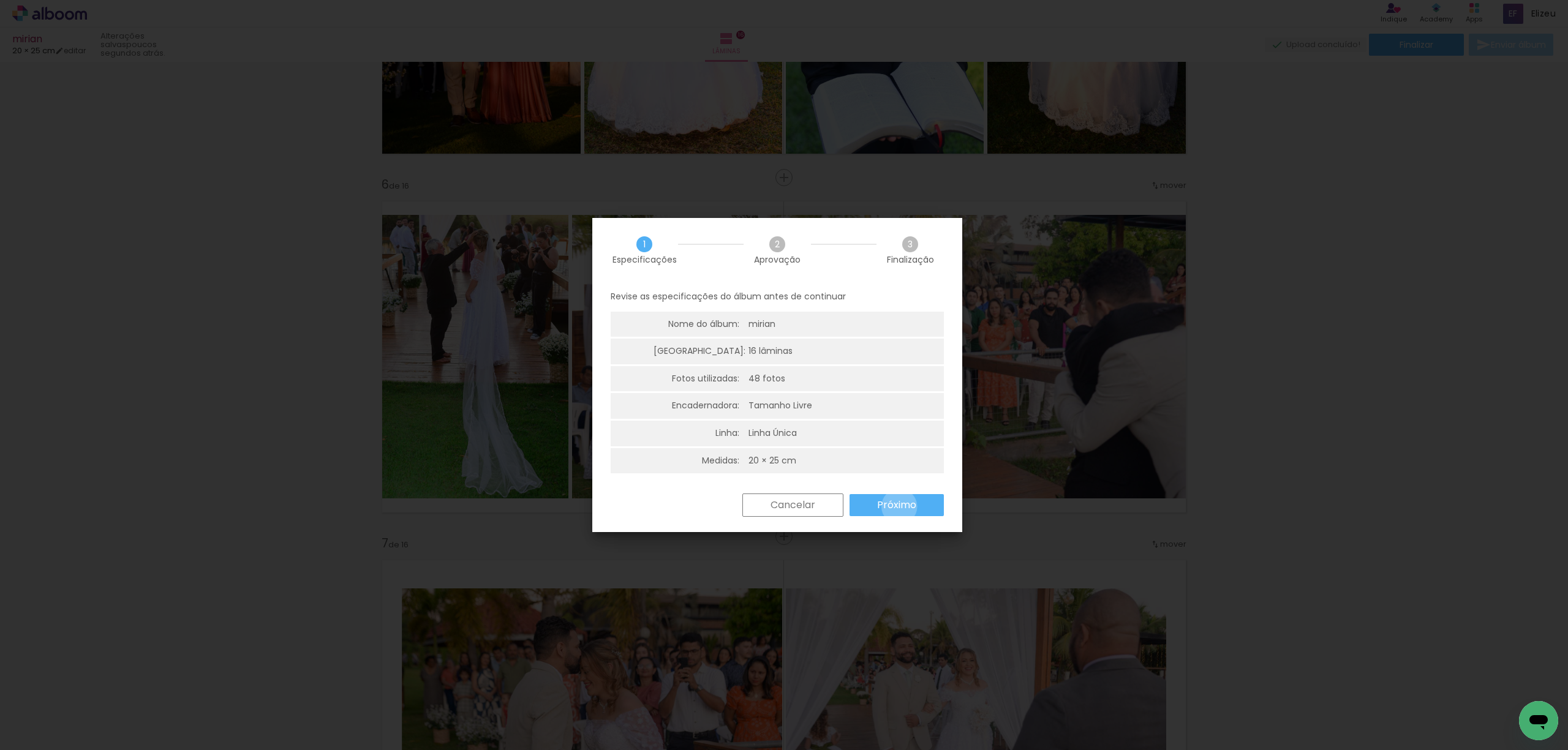
click at [0, 0] on slot "Próximo" at bounding box center [0, 0] width 0 height 0
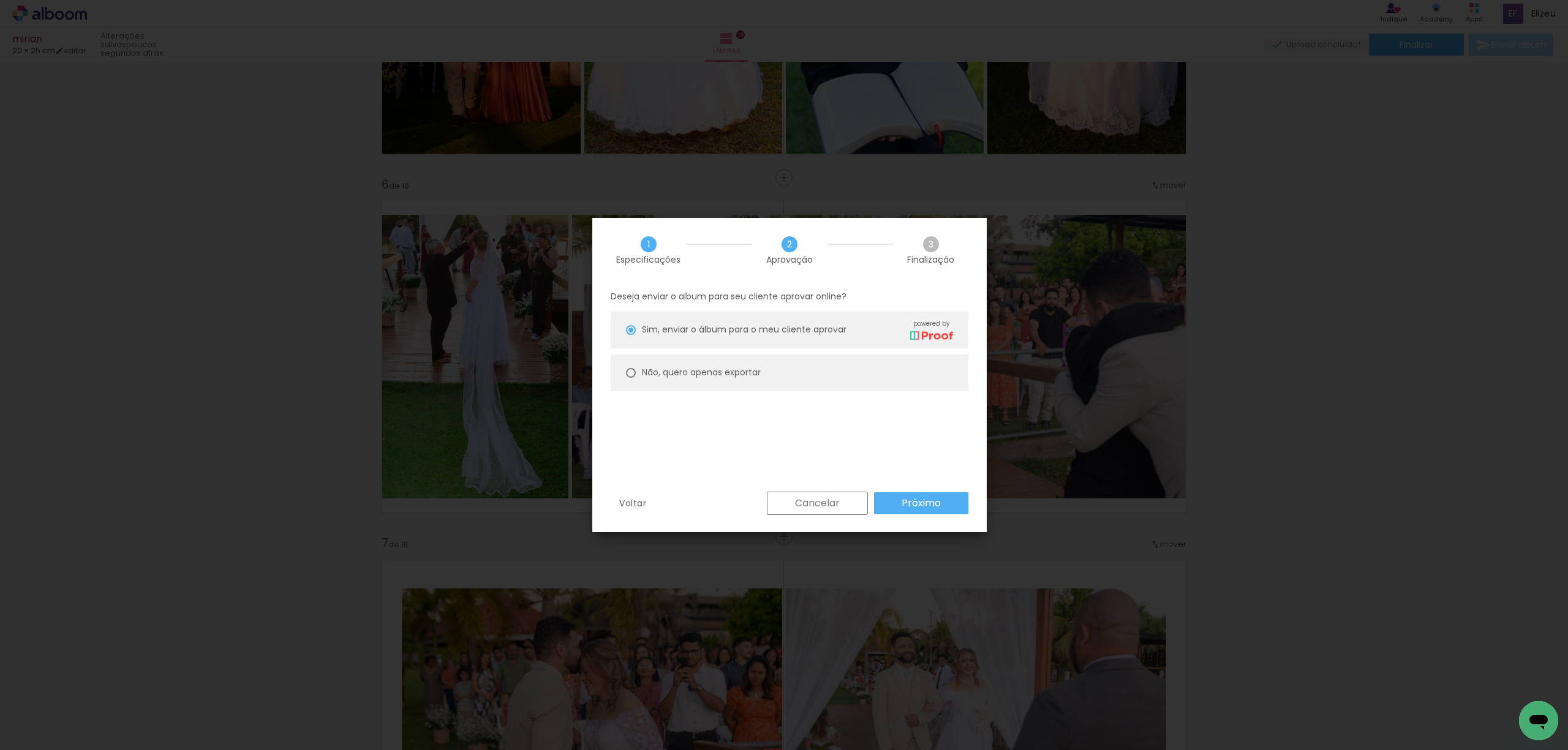
click at [623, 375] on paper-radio-button "Não, quero apenas exportar" at bounding box center [789, 372] width 357 height 37
type paper-radio-button "on"
click at [0, 0] on slot "Próximo" at bounding box center [0, 0] width 0 height 0
type input "Alta, 300 DPI"
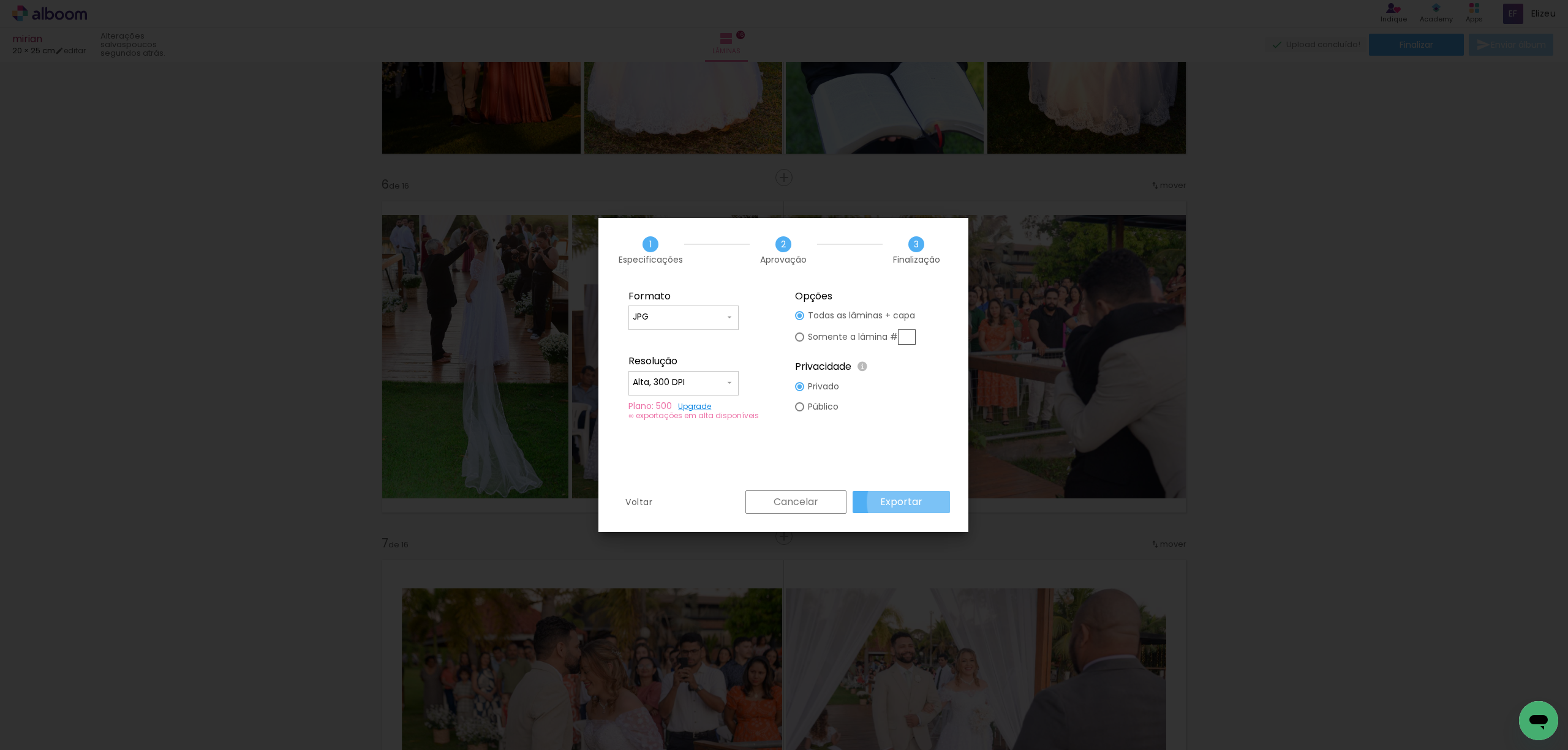
click at [0, 0] on slot "Exportar" at bounding box center [0, 0] width 0 height 0
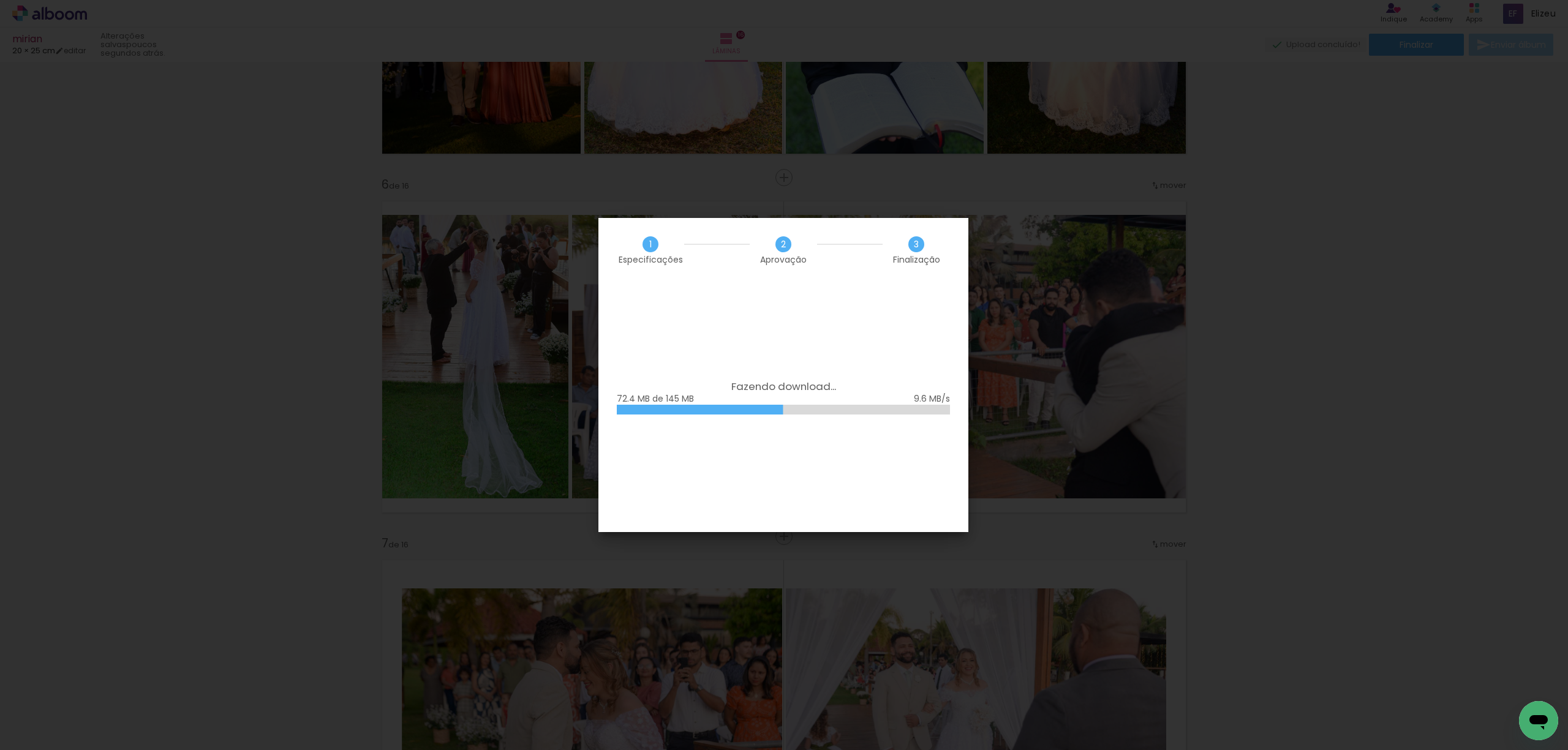
scroll to position [0, 2102]
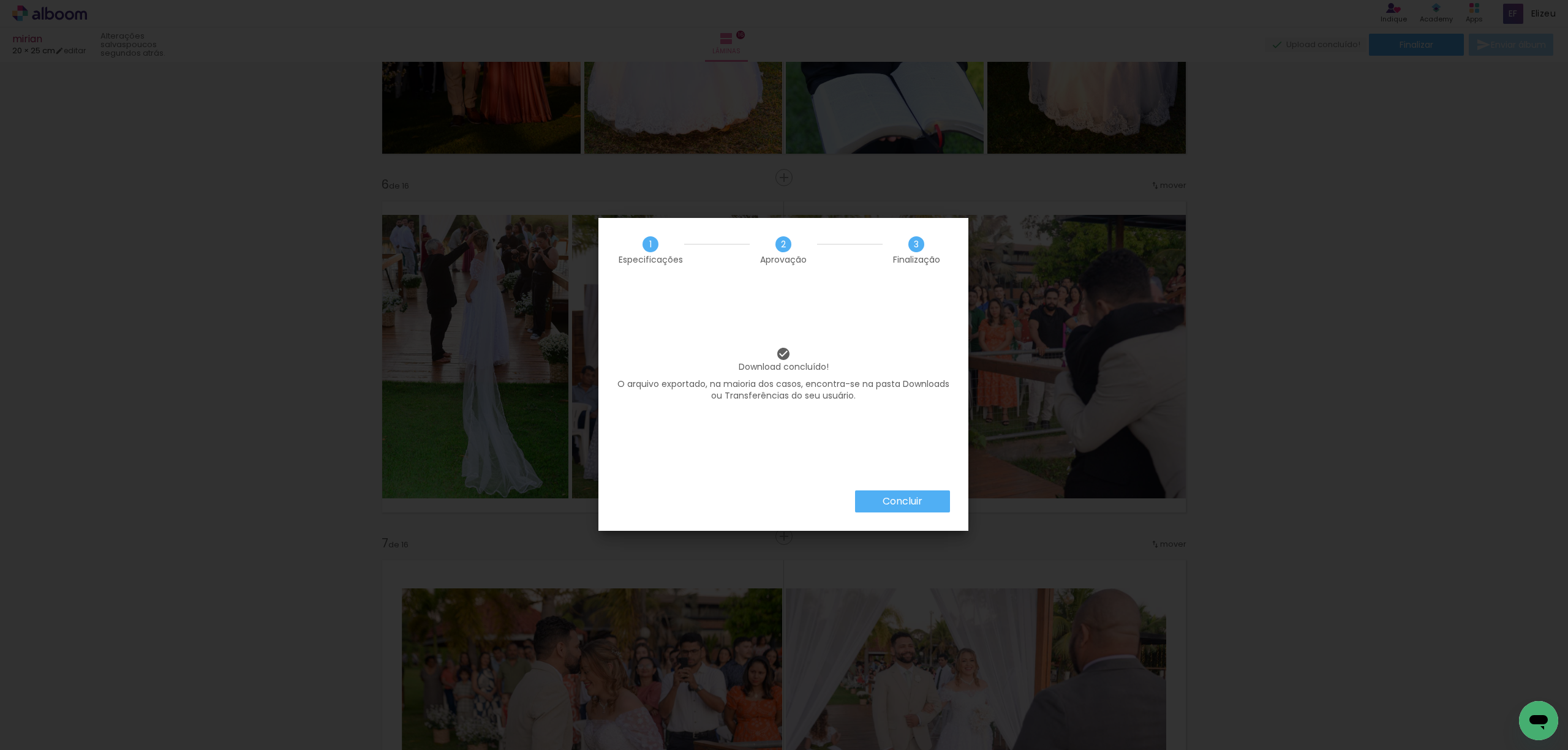
click at [872, 496] on paper-button "Concluir" at bounding box center [903, 501] width 95 height 22
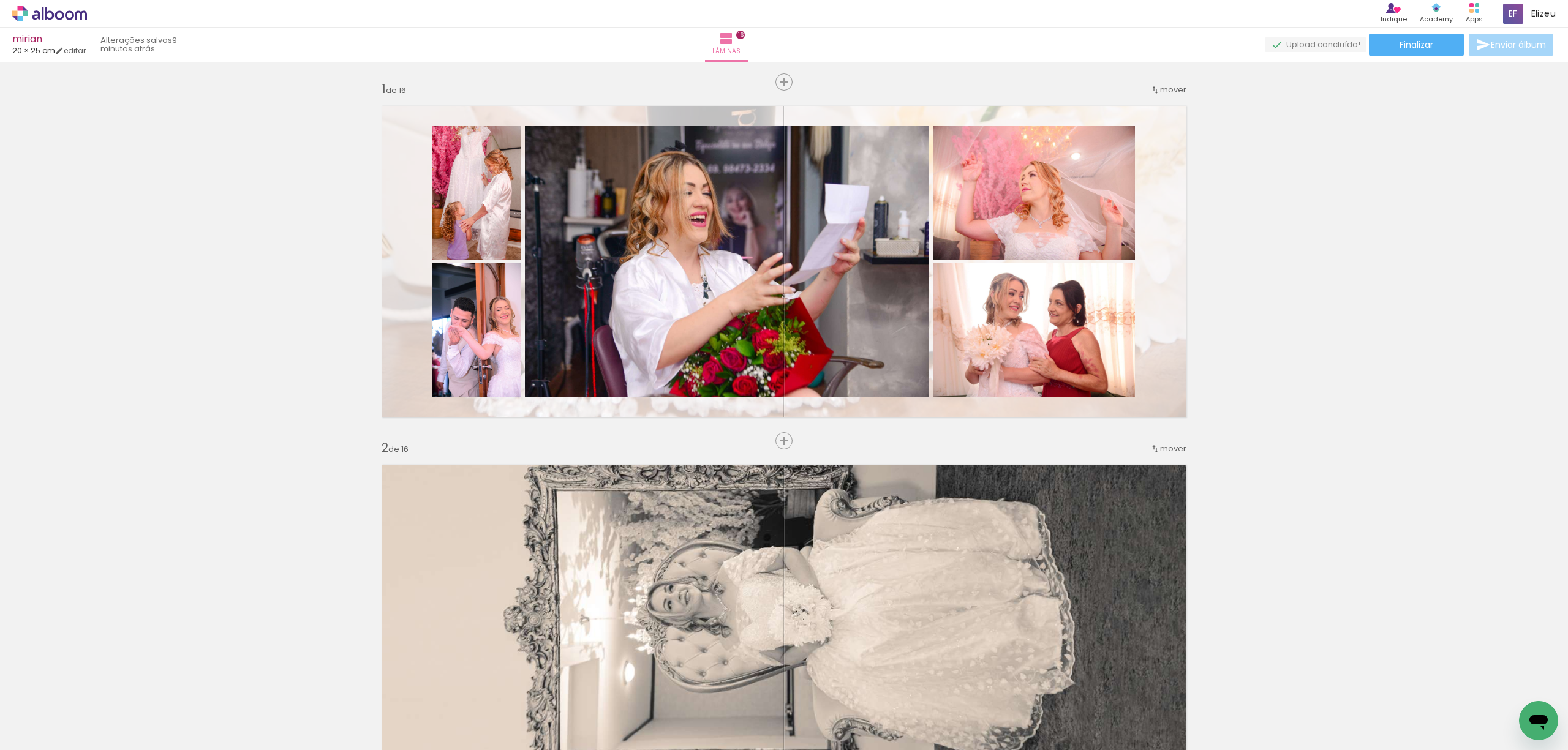
scroll to position [1699, 0]
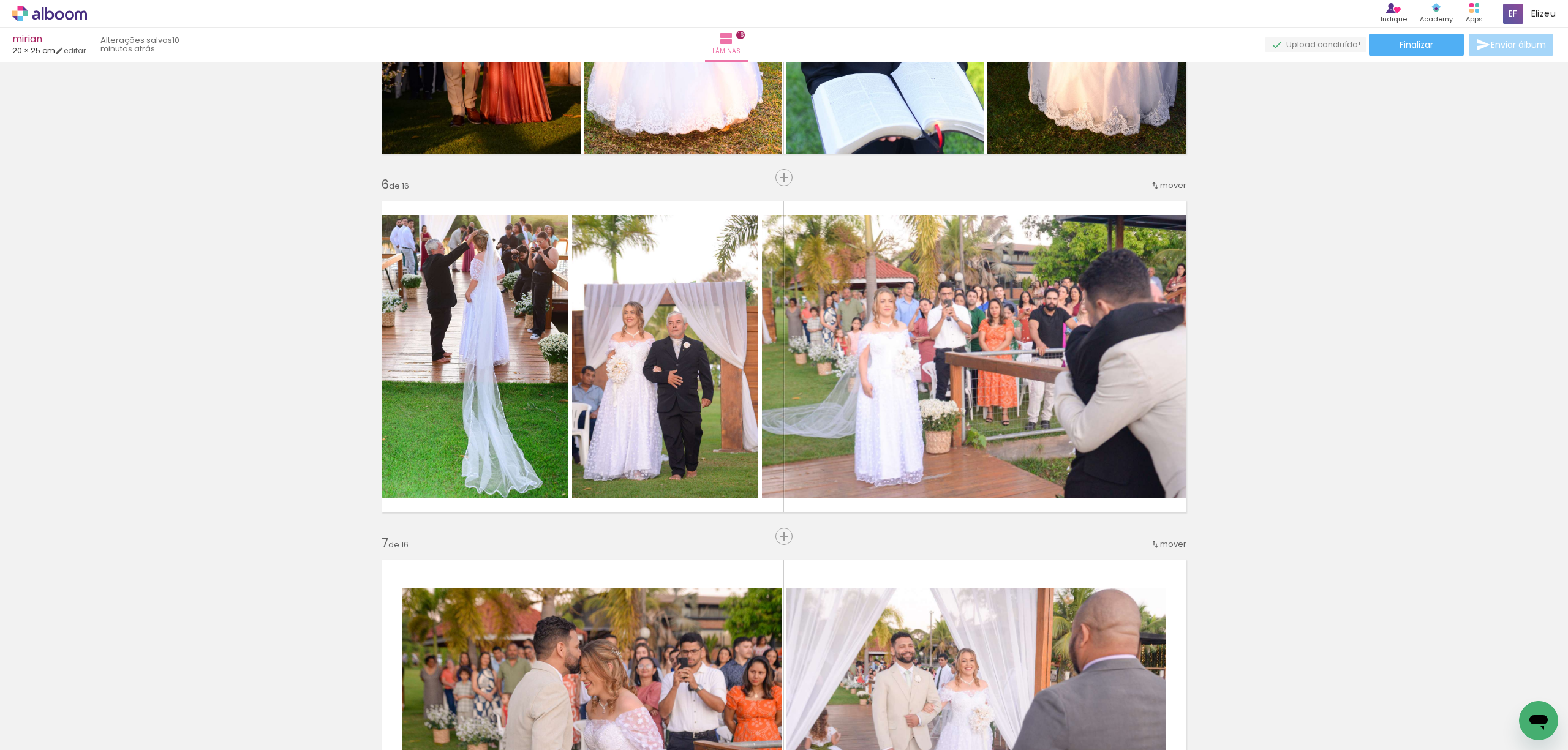
scroll to position [0, 2102]
